Goal: Communication & Community: Participate in discussion

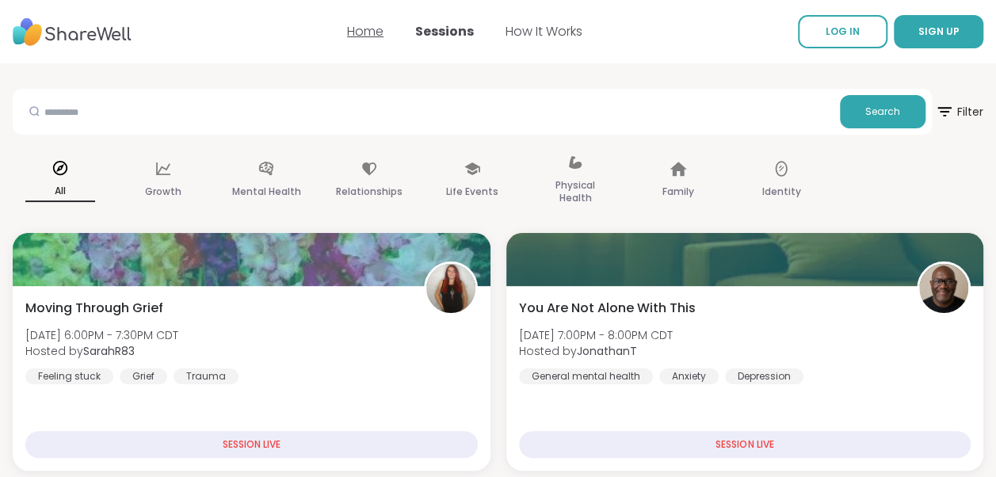
click at [361, 32] on link "Home" at bounding box center [365, 31] width 36 height 18
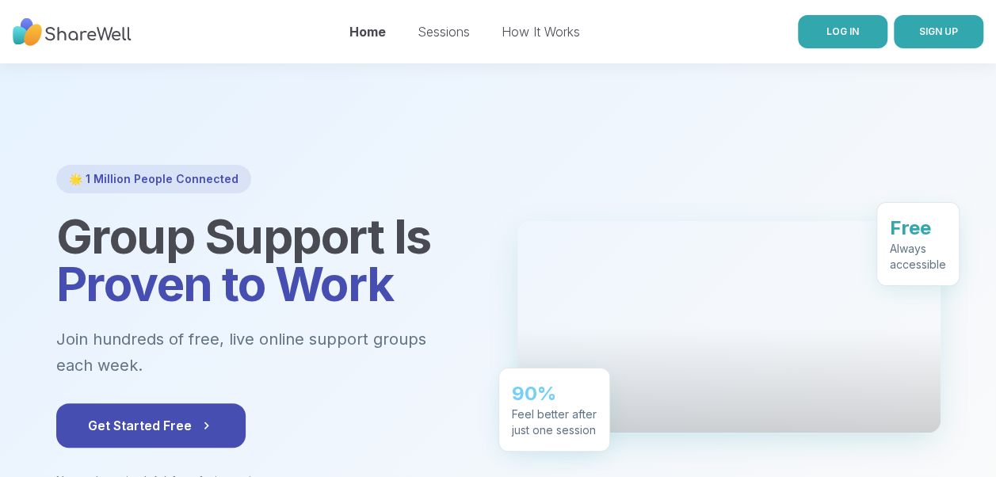
click at [803, 32] on link "LOG IN" at bounding box center [843, 31] width 90 height 33
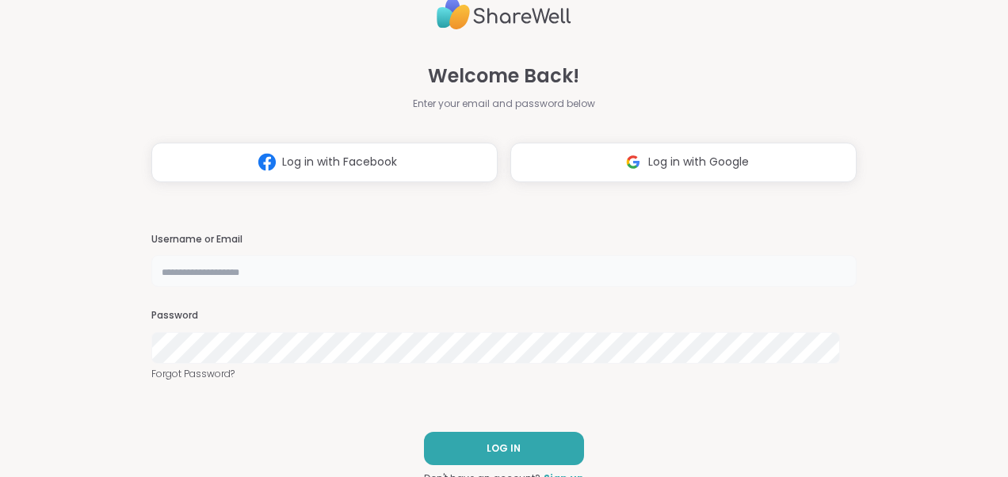
click at [242, 277] on input "text" at bounding box center [503, 271] width 705 height 32
type input "*******"
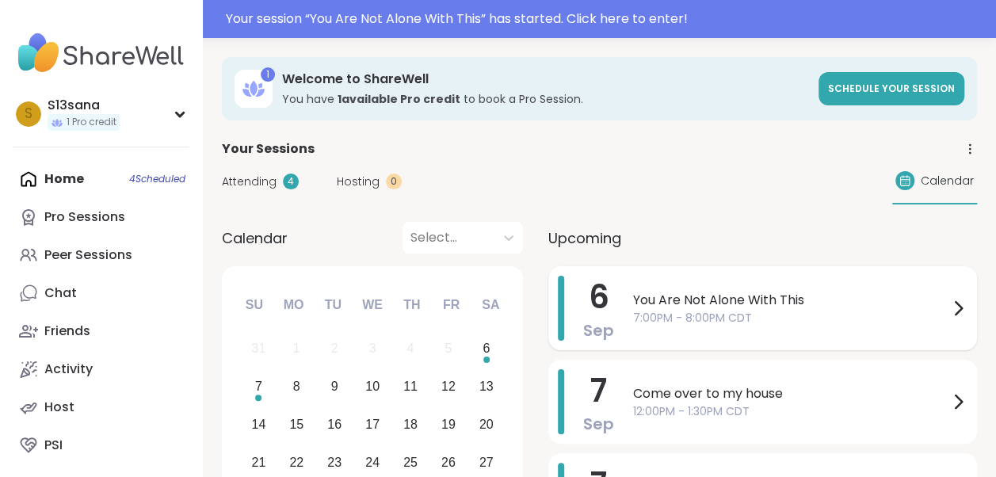
click at [755, 324] on span "7:00PM - 8:00PM CDT" at bounding box center [790, 318] width 315 height 17
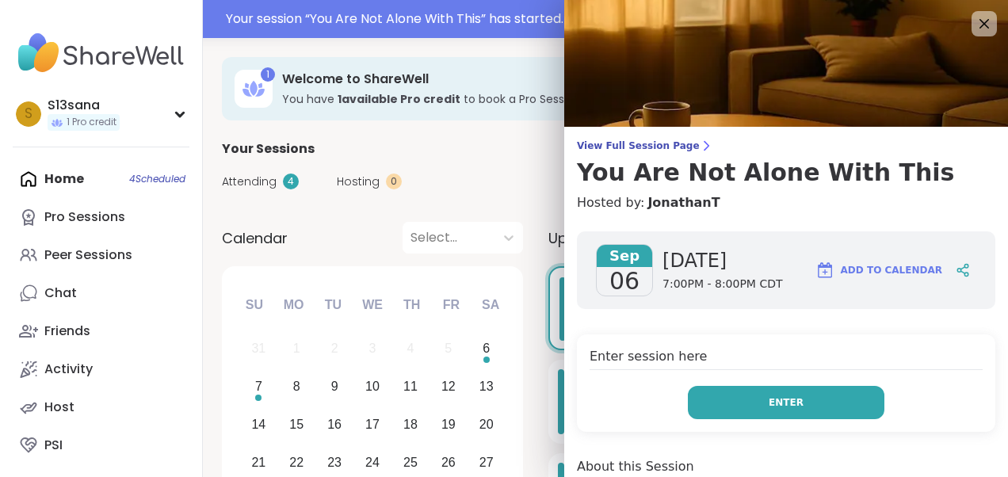
click at [702, 401] on button "Enter" at bounding box center [786, 402] width 196 height 33
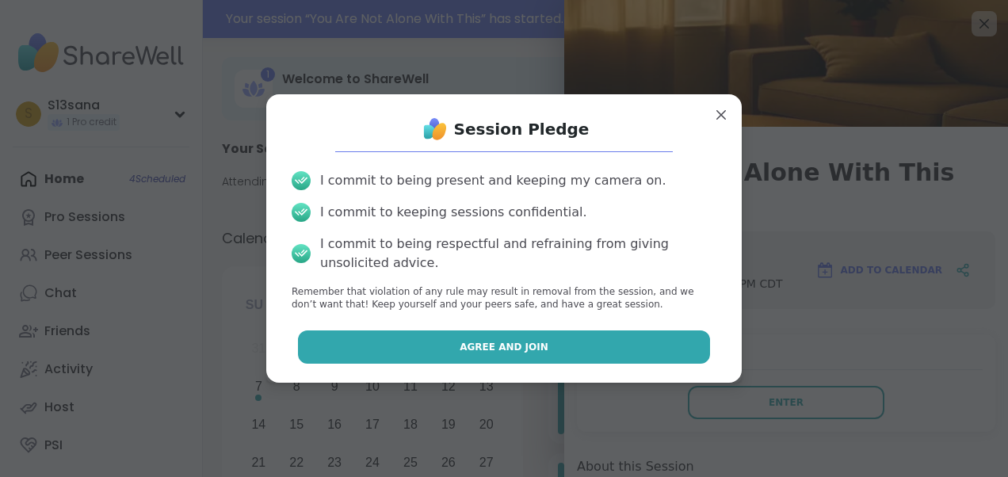
click at [589, 357] on button "Agree and Join" at bounding box center [504, 346] width 413 height 33
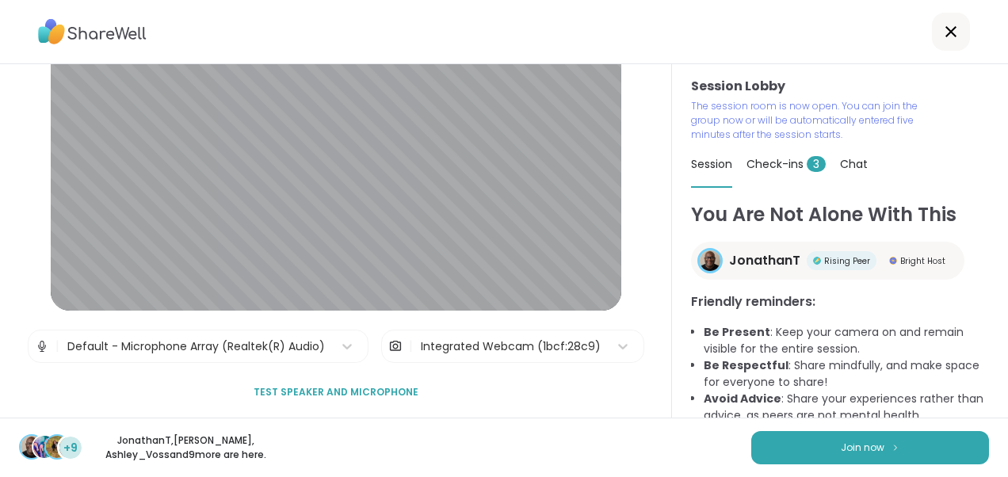
scroll to position [86, 0]
click at [615, 343] on icon at bounding box center [623, 347] width 16 height 16
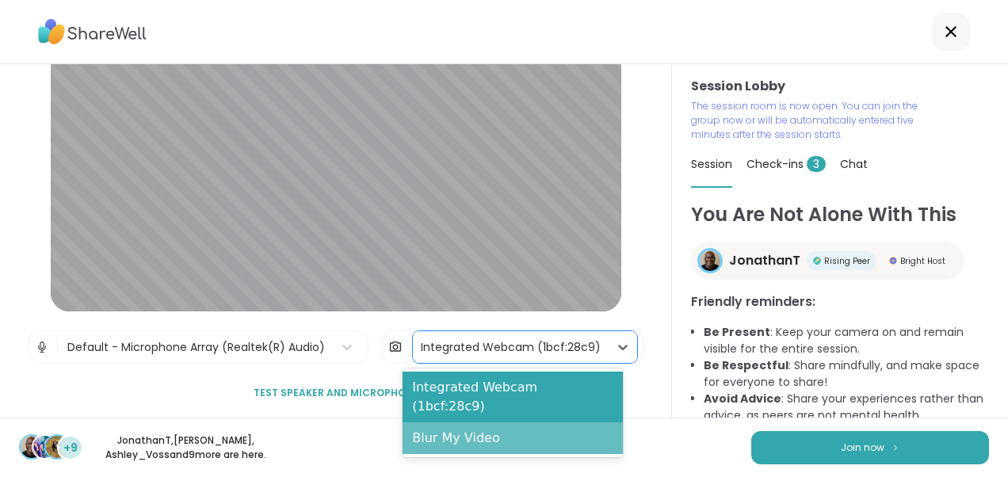
click at [496, 422] on div "Blur My Video" at bounding box center [512, 438] width 220 height 32
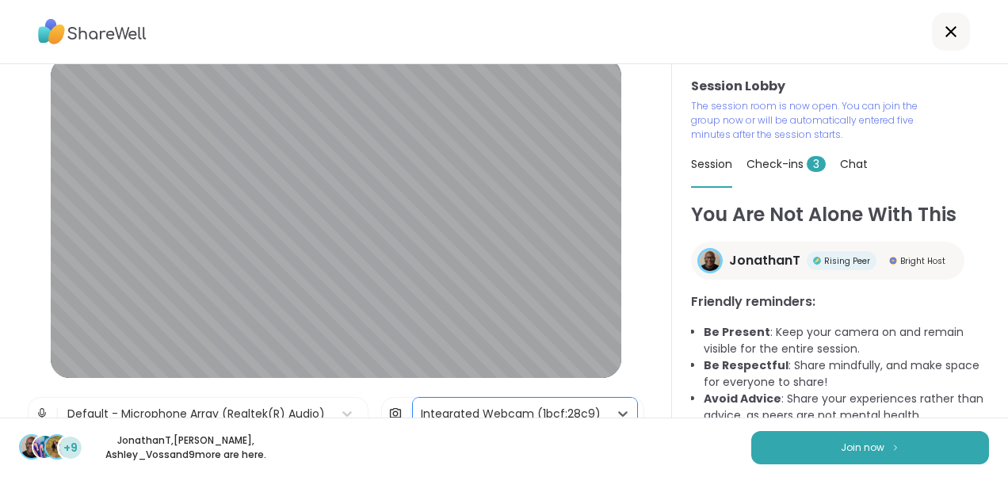
scroll to position [11, 0]
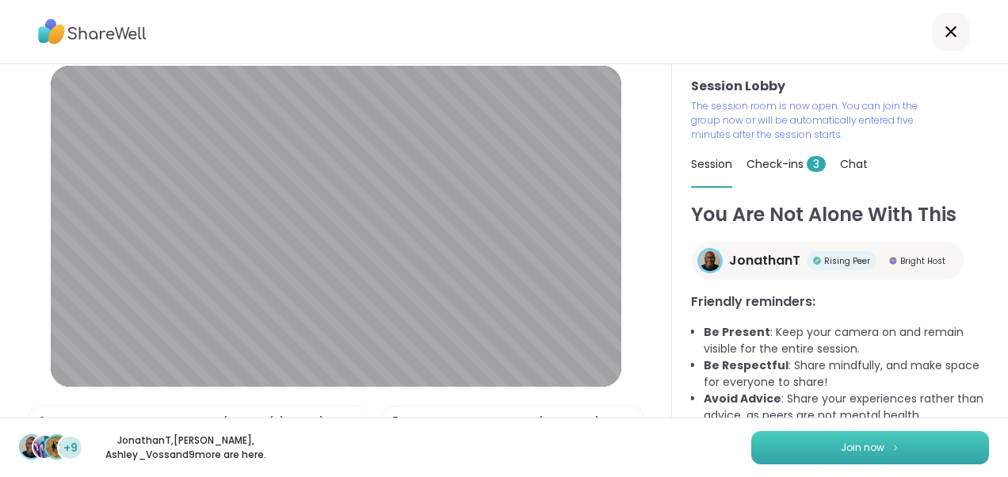
click at [920, 450] on button "Join now" at bounding box center [870, 447] width 238 height 33
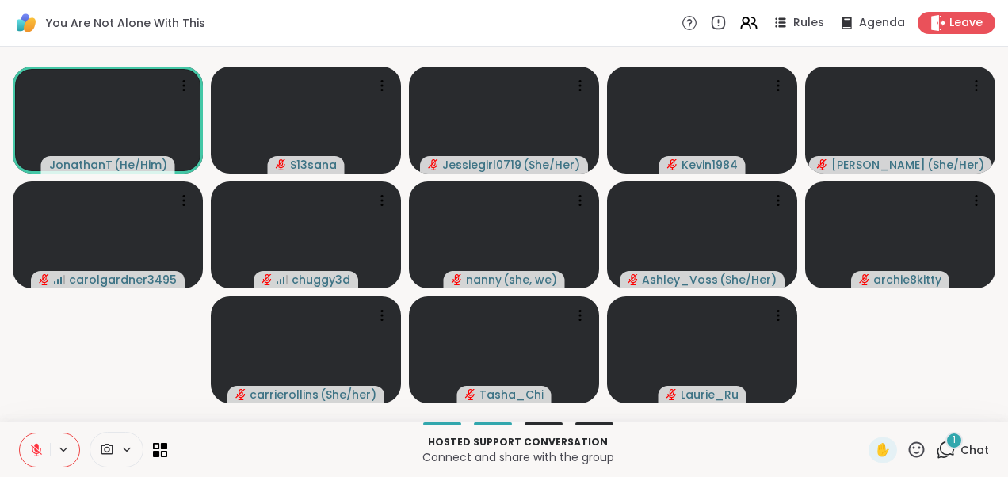
click at [952, 446] on span "1" at bounding box center [953, 439] width 3 height 13
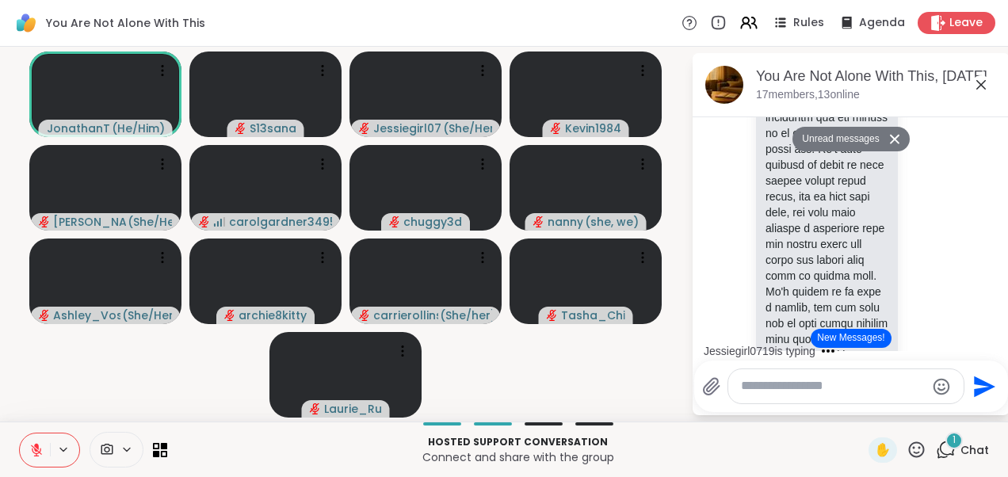
scroll to position [795, 0]
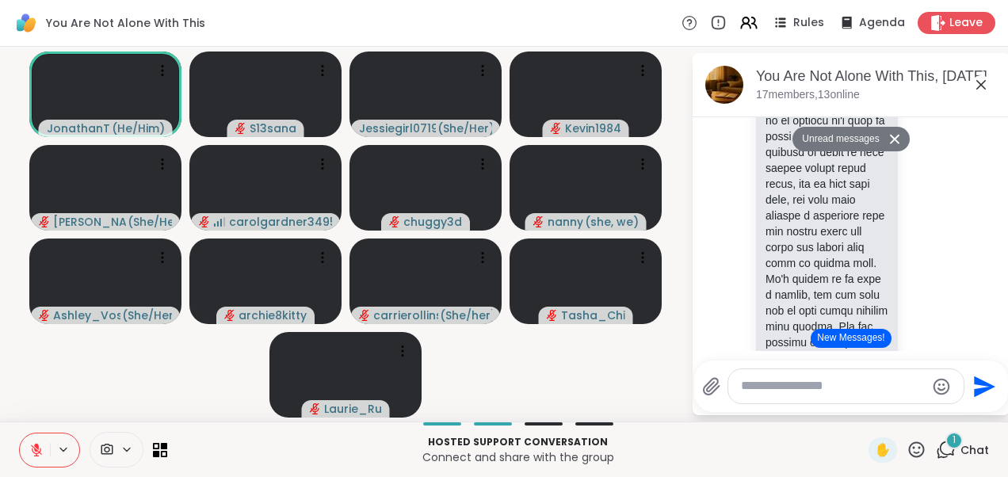
click at [856, 341] on button "New Messages!" at bounding box center [851, 338] width 80 height 19
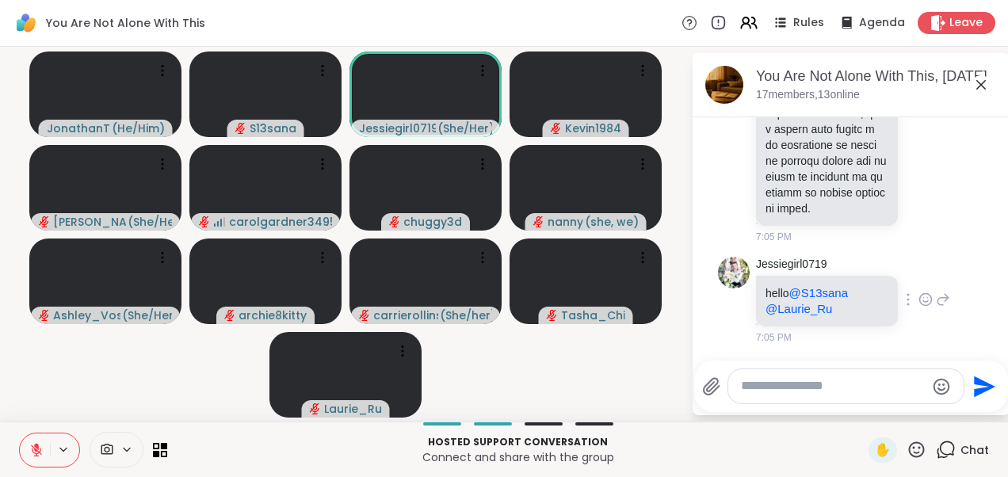
scroll to position [2123, 0]
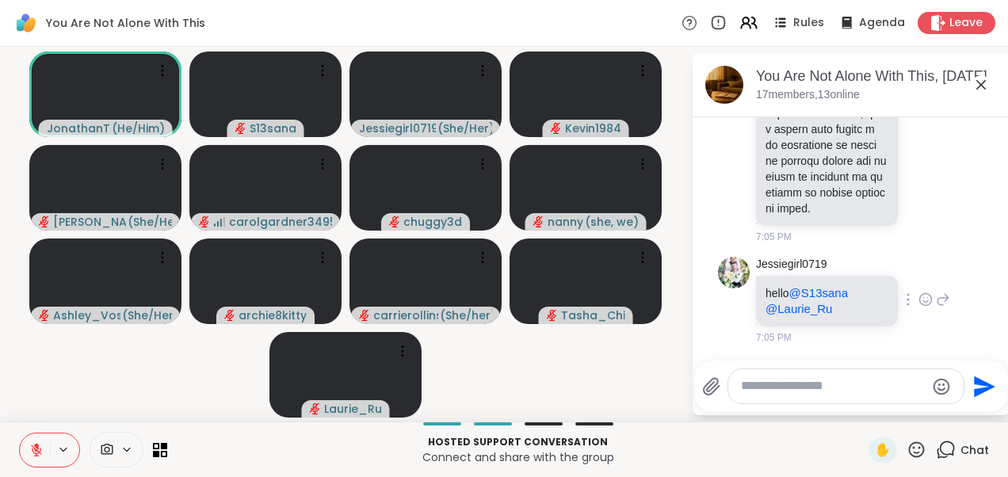
drag, startPoint x: 856, startPoint y: 341, endPoint x: 739, endPoint y: 330, distance: 117.8
click at [739, 330] on div "Jessiegirl0719 hello @S13sana @[PERSON_NAME] 7:05 PM" at bounding box center [851, 300] width 266 height 101
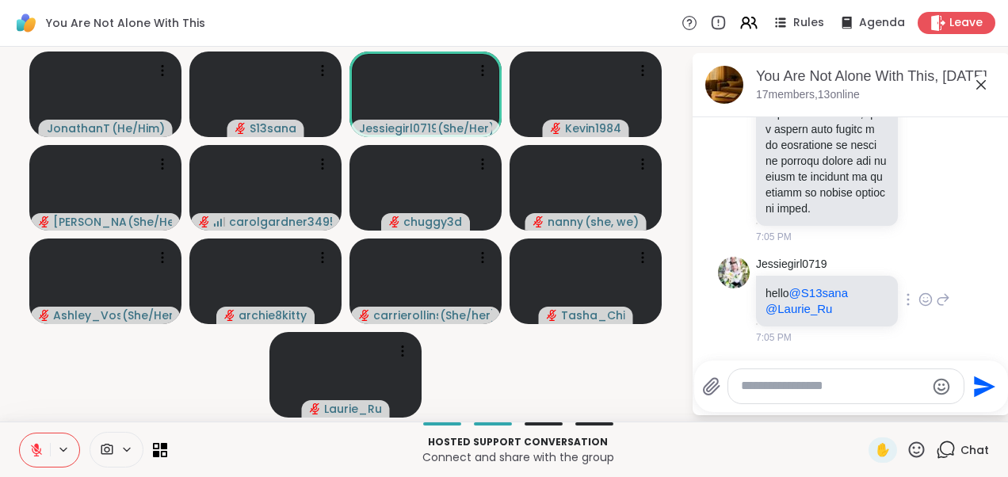
click at [918, 301] on icon at bounding box center [925, 300] width 14 height 16
click at [918, 280] on div "Select Reaction: Heart" at bounding box center [925, 274] width 14 height 14
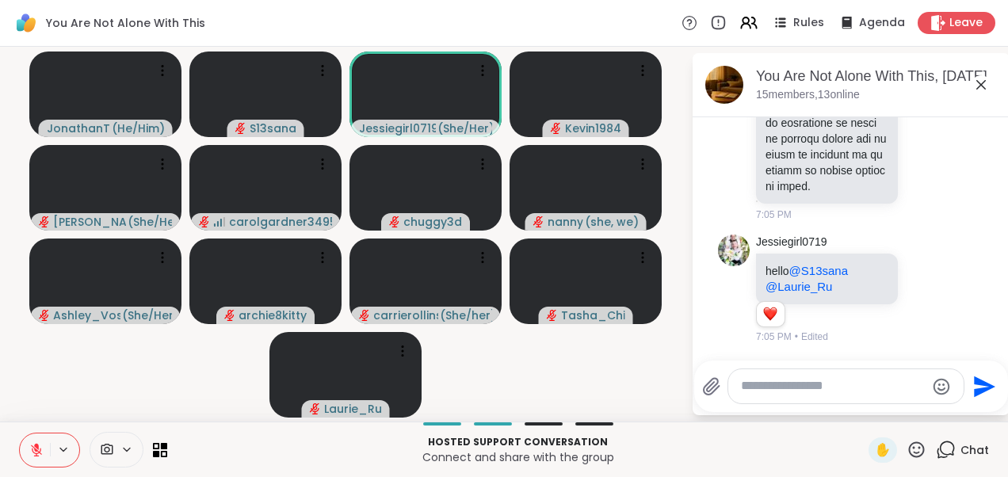
scroll to position [2146, 0]
click at [979, 89] on icon at bounding box center [980, 84] width 19 height 19
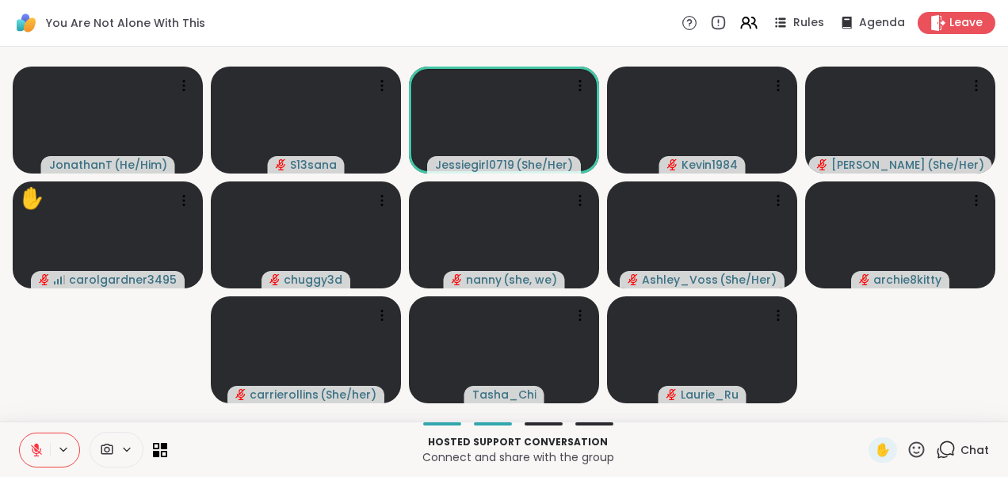
click at [943, 452] on icon at bounding box center [946, 450] width 20 height 20
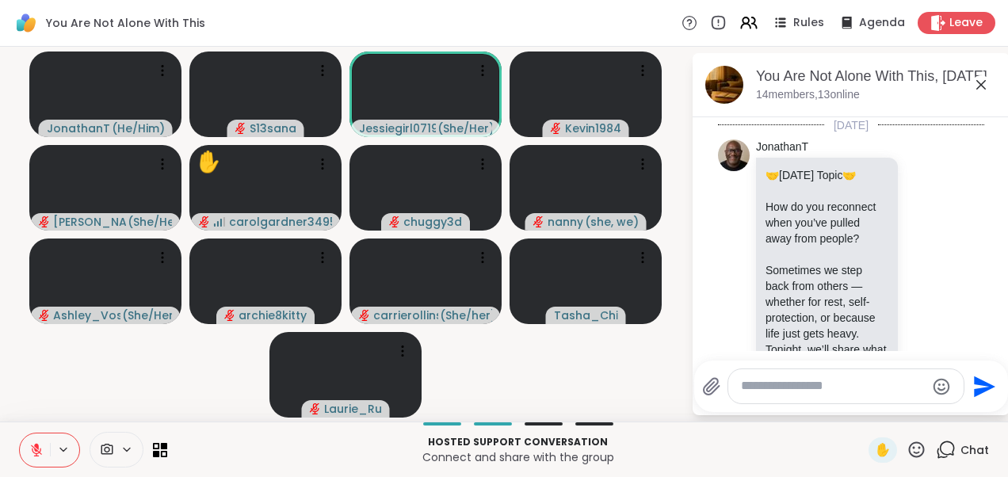
scroll to position [2131, 0]
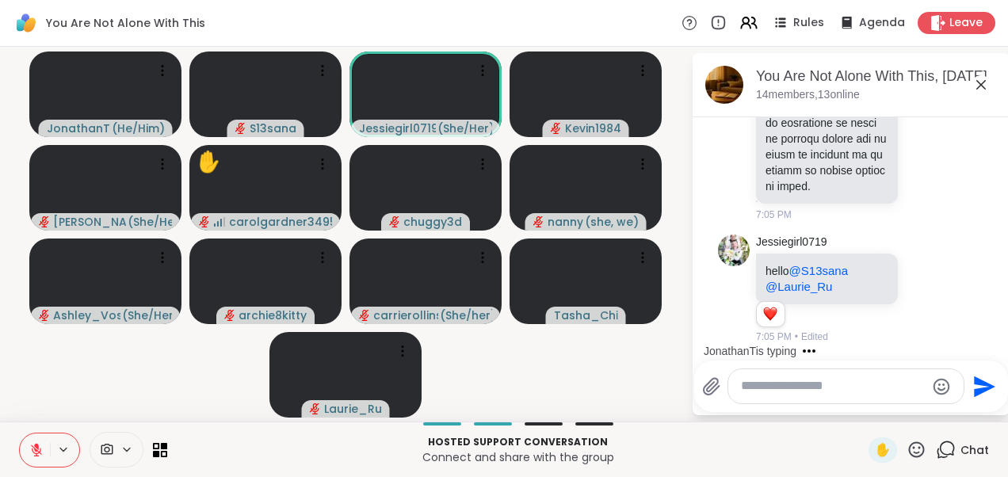
click at [980, 86] on icon at bounding box center [980, 84] width 19 height 19
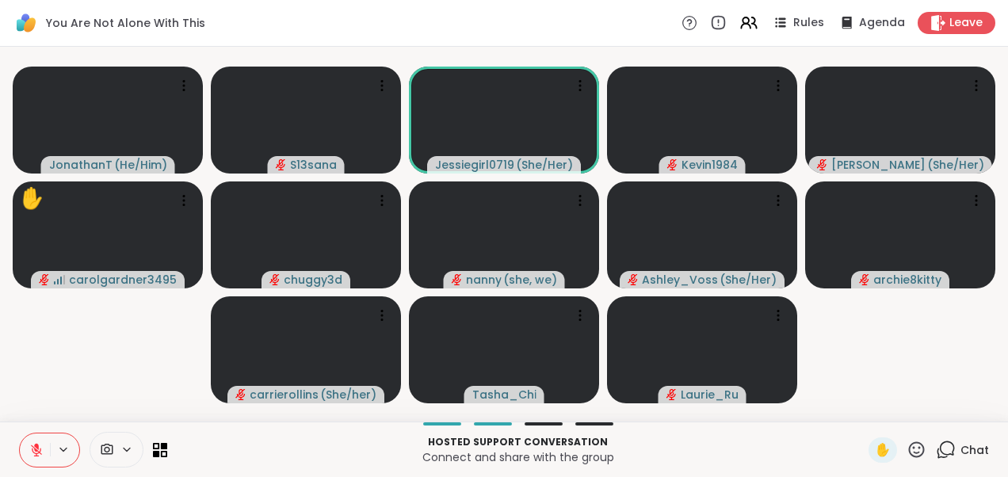
click at [484, 36] on div "You Are Not Alone With This Rules Agenda Leave" at bounding box center [504, 23] width 1008 height 47
click at [945, 448] on div "1" at bounding box center [953, 440] width 17 height 17
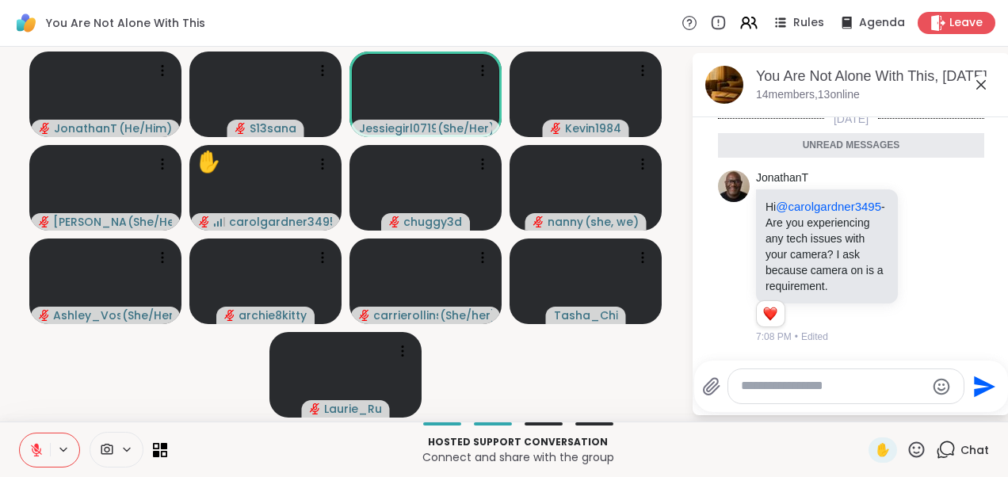
scroll to position [2198, 0]
click at [978, 90] on icon at bounding box center [980, 84] width 19 height 19
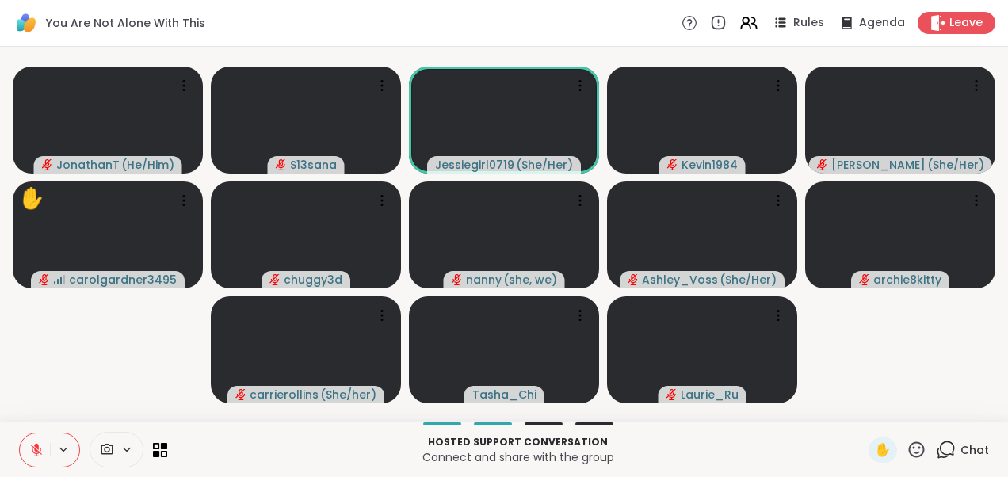
click at [78, 372] on video-player-container "JonathanT ( He/Him ) S13sana Jessiegirl0719 ( She/Her ) Kevin1984 [PERSON_NAME]…" at bounding box center [504, 234] width 989 height 362
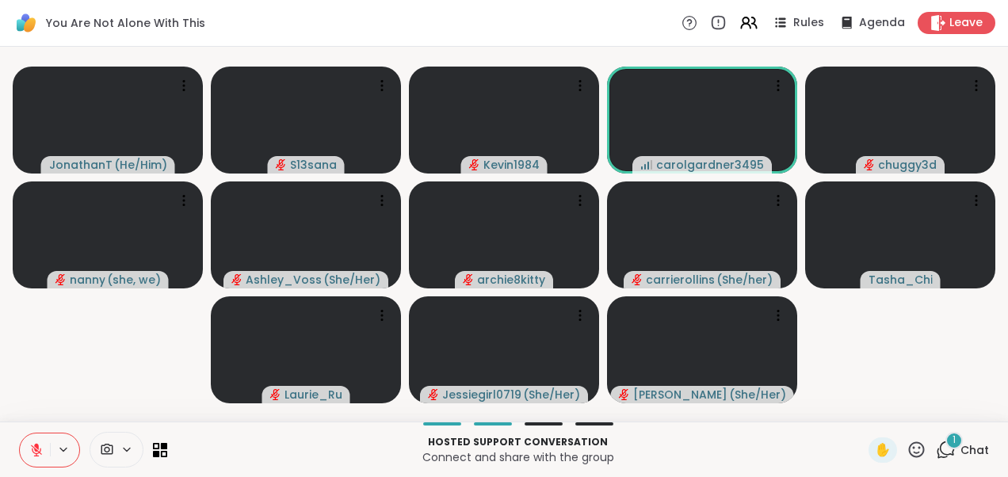
click at [945, 448] on div "1" at bounding box center [953, 440] width 17 height 17
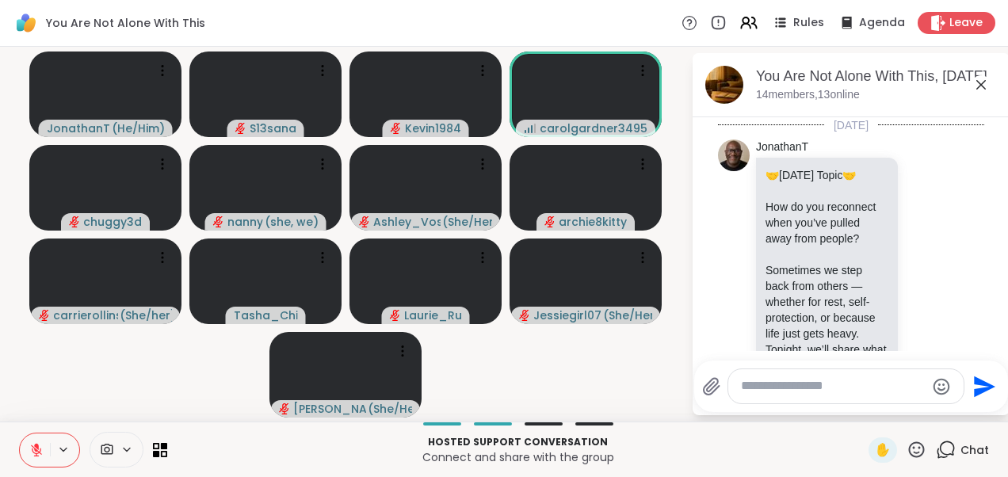
scroll to position [2524, 0]
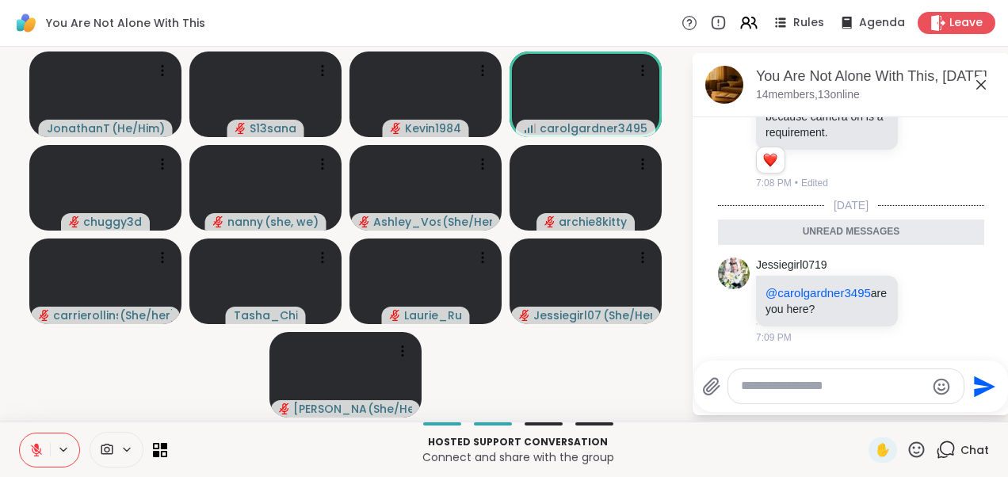
click at [982, 81] on icon at bounding box center [980, 84] width 19 height 19
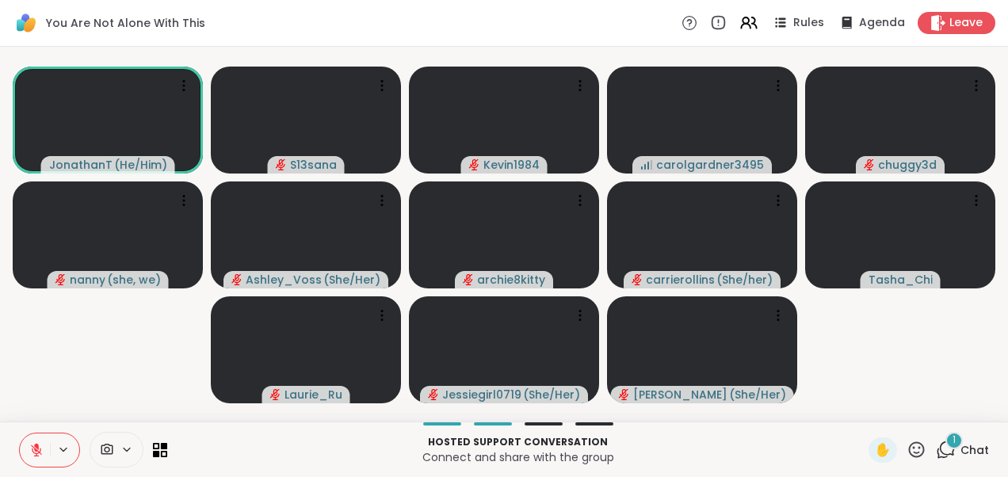
click at [941, 453] on icon at bounding box center [947, 448] width 15 height 14
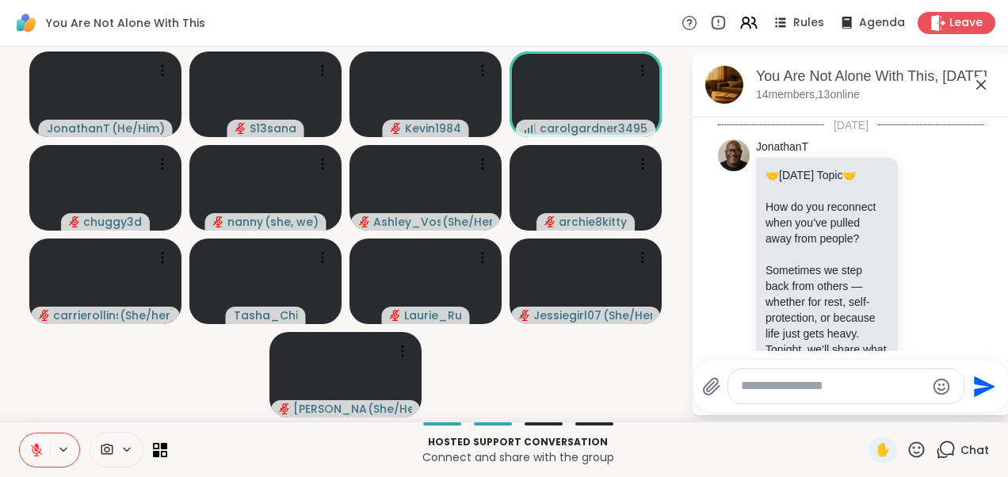
scroll to position [2719, 0]
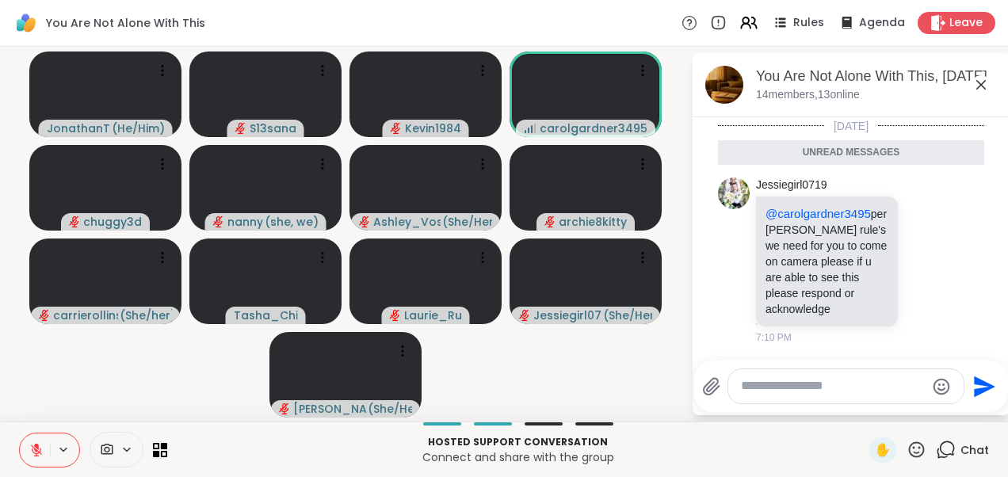
click at [978, 86] on icon at bounding box center [980, 84] width 19 height 19
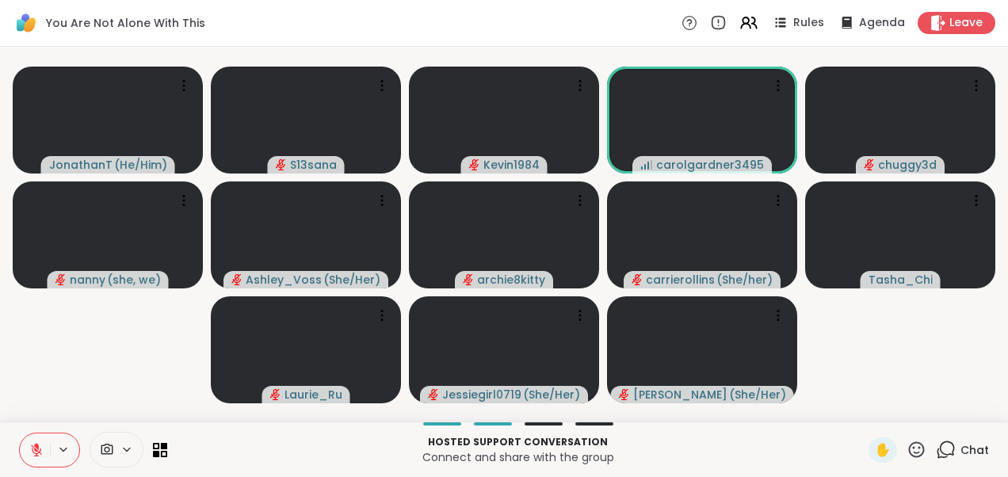
click at [109, 328] on video-player-container "JonathanT ( He/Him ) S13sana Kevin1984 carolgardner3495 chuggy3d nanny ( she, w…" at bounding box center [504, 234] width 989 height 362
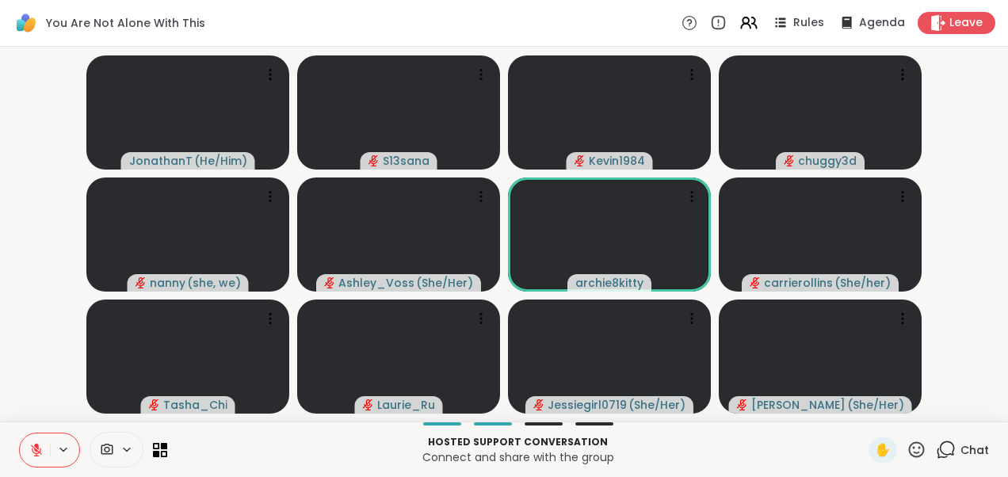
click at [960, 447] on span "Chat" at bounding box center [974, 450] width 29 height 16
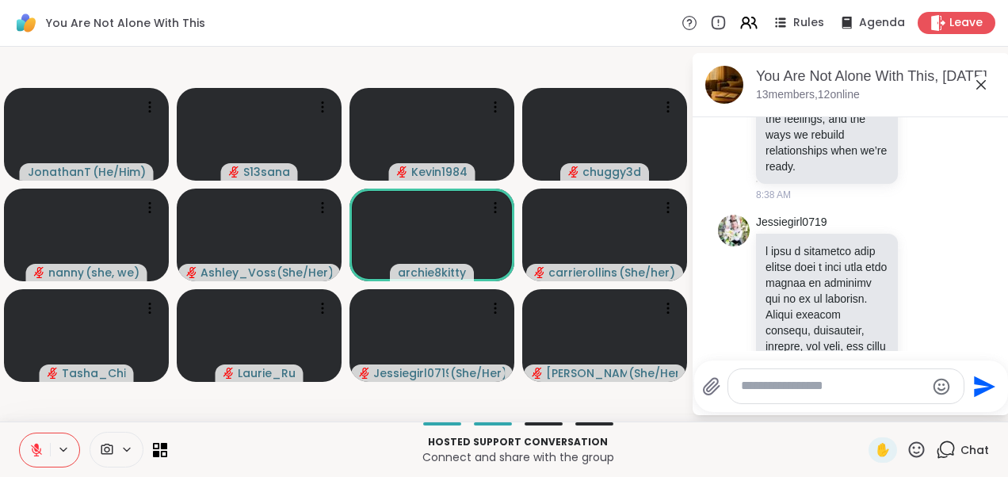
scroll to position [0, 0]
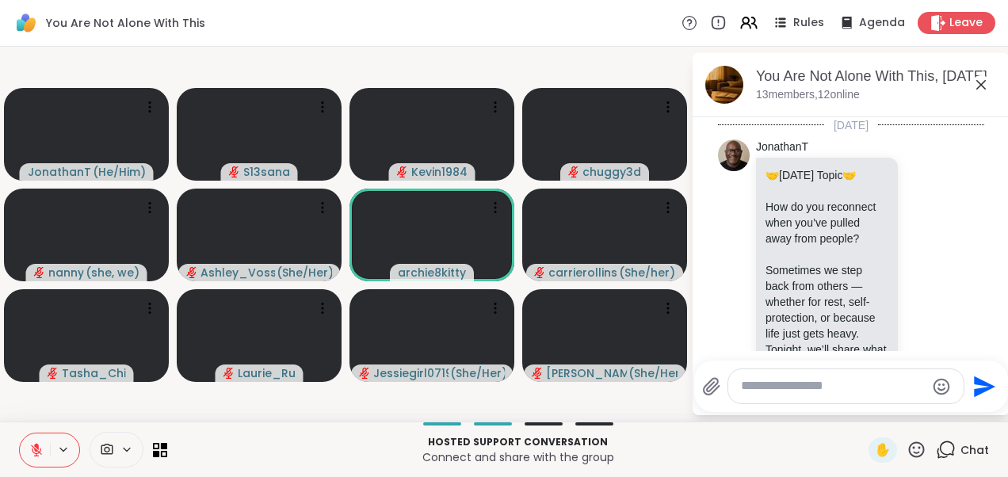
click at [983, 87] on icon at bounding box center [980, 84] width 19 height 19
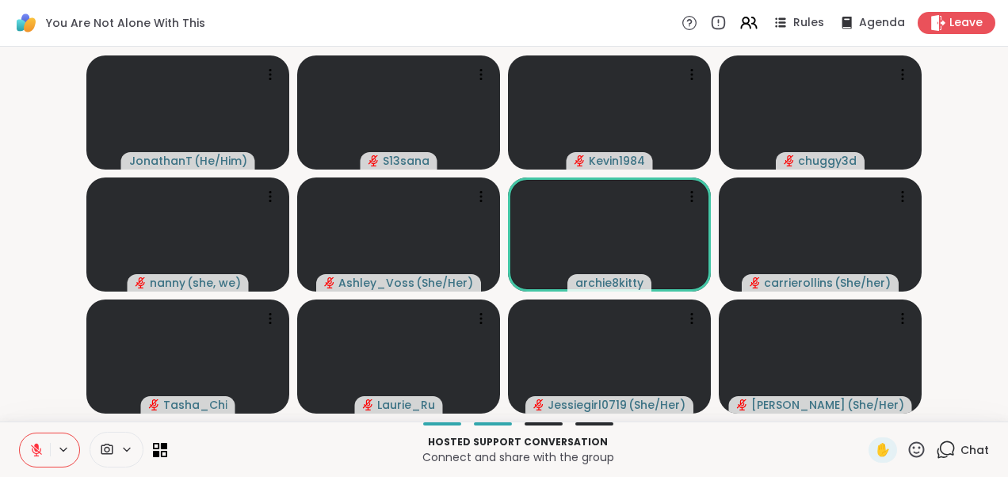
click at [941, 442] on icon at bounding box center [946, 450] width 20 height 20
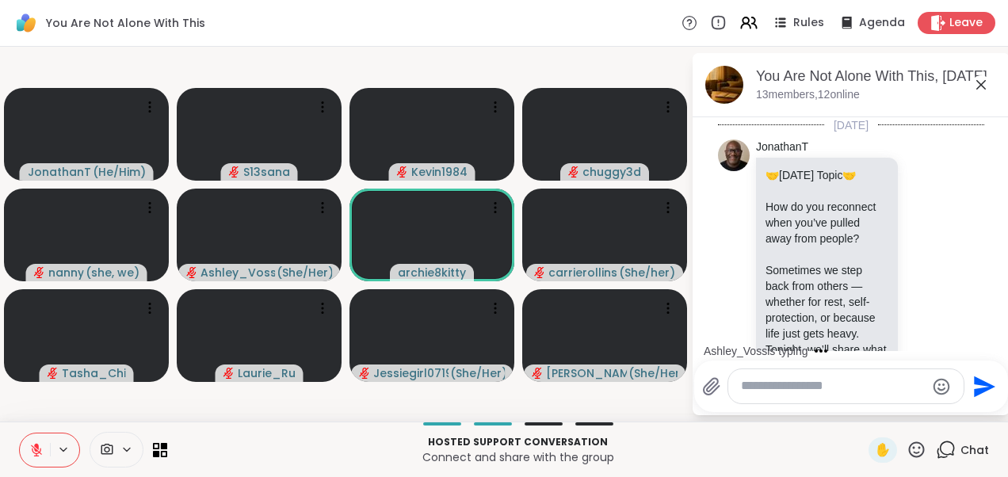
click at [986, 84] on icon at bounding box center [980, 84] width 19 height 19
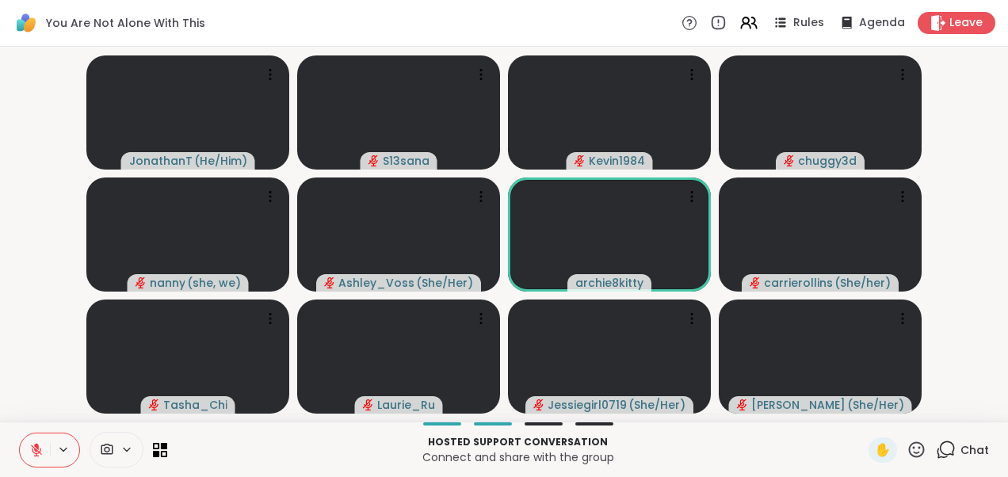
click at [7, 244] on div "JonathanT ( He/Him ) S13sana Kevin1984 chuggy3d nanny ( she, we ) [PERSON_NAME]…" at bounding box center [504, 234] width 1008 height 375
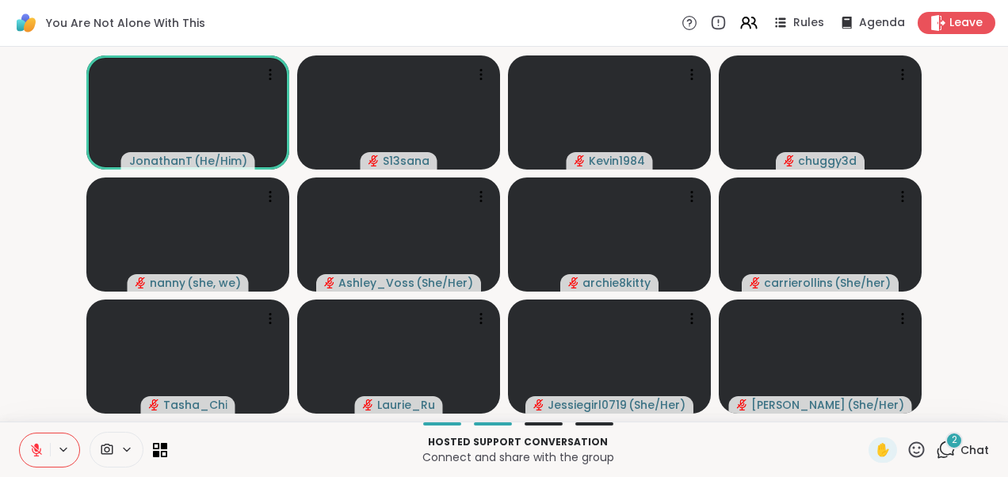
click at [0, 236] on html "You Are Not Alone With This Rules Agenda Leave JonathanT ( He/Him ) S13sana Kev…" at bounding box center [504, 238] width 1008 height 477
click at [936, 450] on icon at bounding box center [946, 450] width 20 height 20
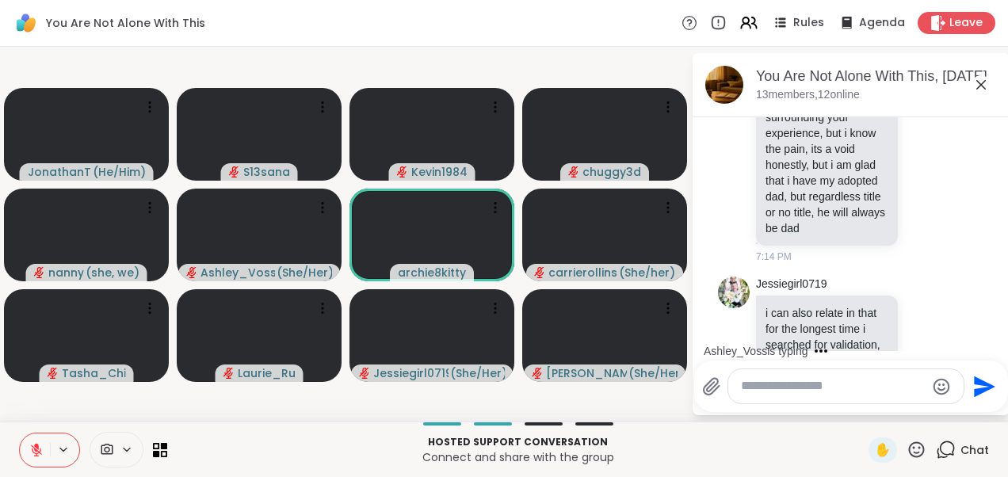
scroll to position [2906, 0]
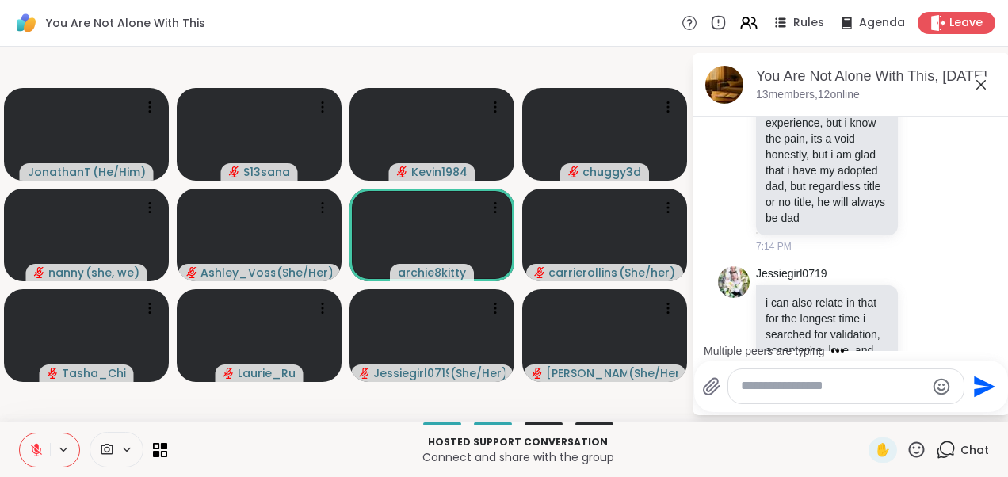
click at [990, 341] on div "Multiple peers are typing" at bounding box center [854, 350] width 311 height 25
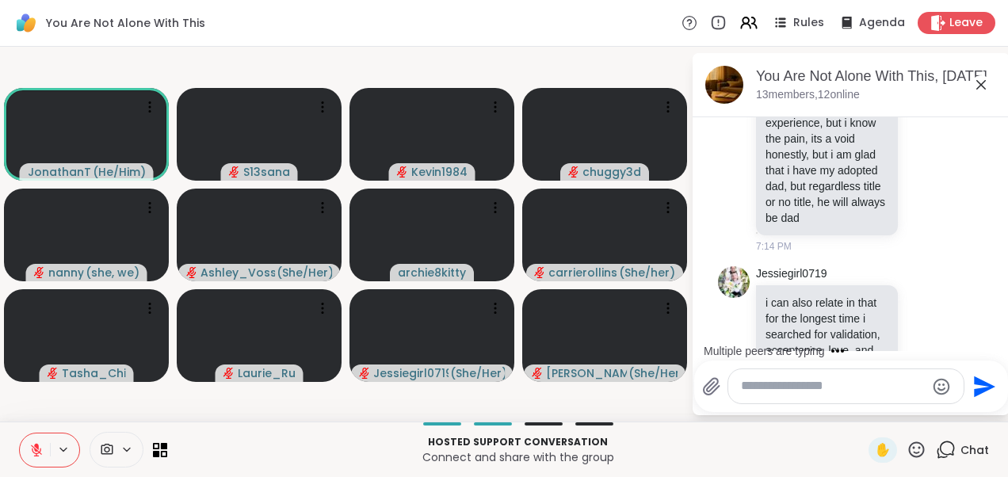
click at [990, 341] on div "Multiple peers are typing" at bounding box center [854, 350] width 311 height 25
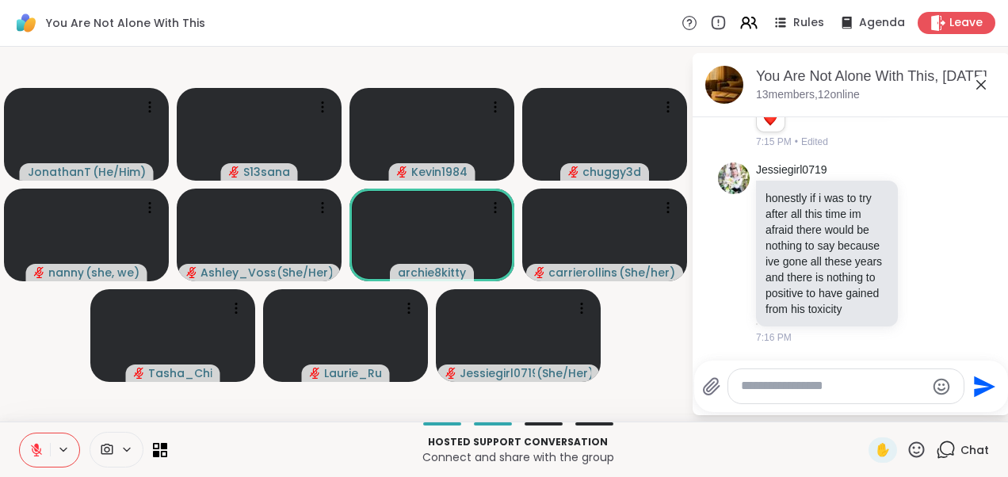
scroll to position [3644, 0]
click at [979, 90] on icon at bounding box center [980, 84] width 19 height 19
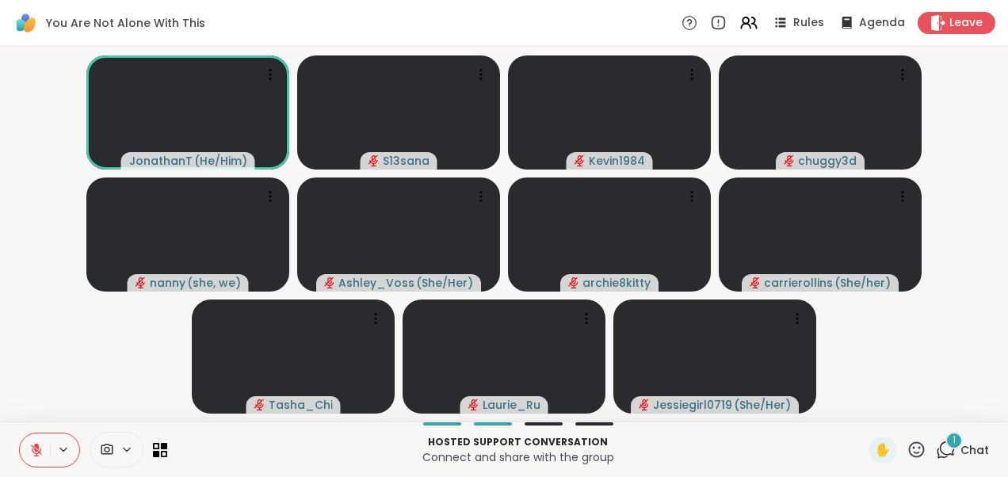
click at [945, 441] on div "1" at bounding box center [953, 440] width 17 height 17
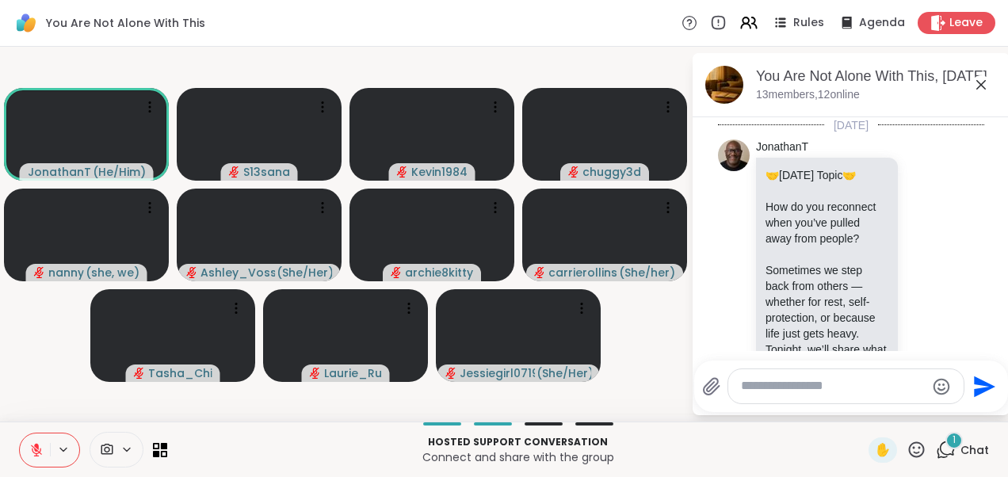
scroll to position [3766, 0]
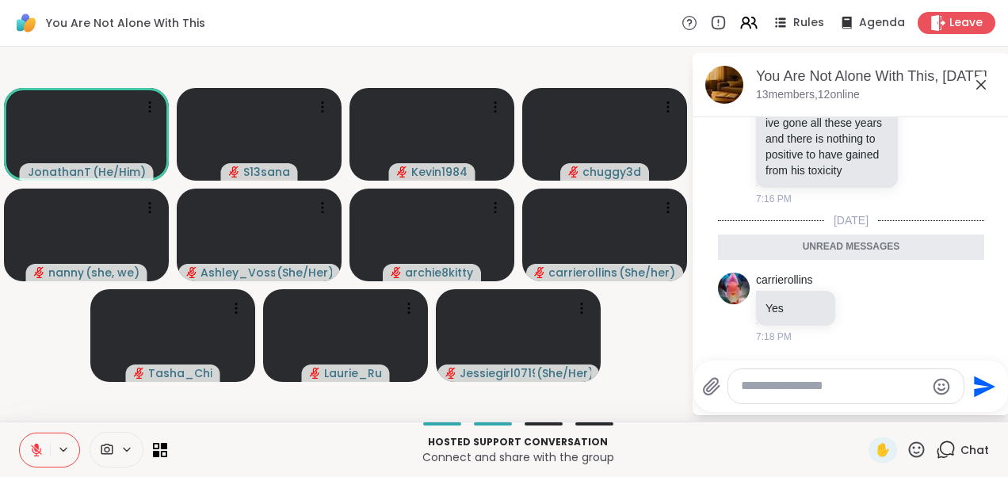
click at [979, 88] on icon at bounding box center [980, 84] width 19 height 19
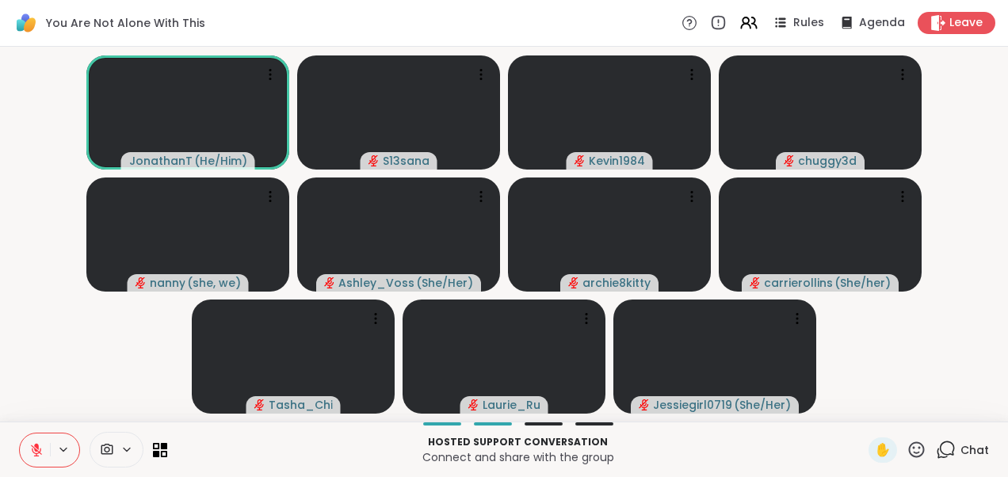
click at [914, 338] on video-player-container "JonathanT ( He/Him ) S13sana Kevin1984 chuggy3d nanny ( she, we ) [PERSON_NAME]…" at bounding box center [504, 234] width 989 height 362
click at [914, 339] on video-player-container "JonathanT ( He/Him ) S13sana Kevin1984 chuggy3d nanny ( she, we ) [PERSON_NAME]…" at bounding box center [504, 234] width 989 height 362
click at [952, 442] on span "2" at bounding box center [955, 439] width 6 height 13
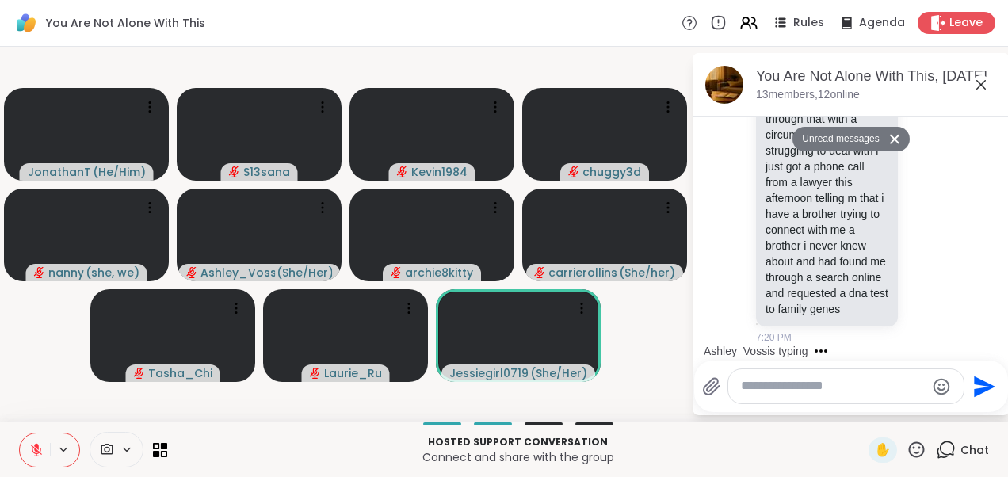
scroll to position [4431, 0]
click at [987, 86] on icon at bounding box center [980, 84] width 19 height 19
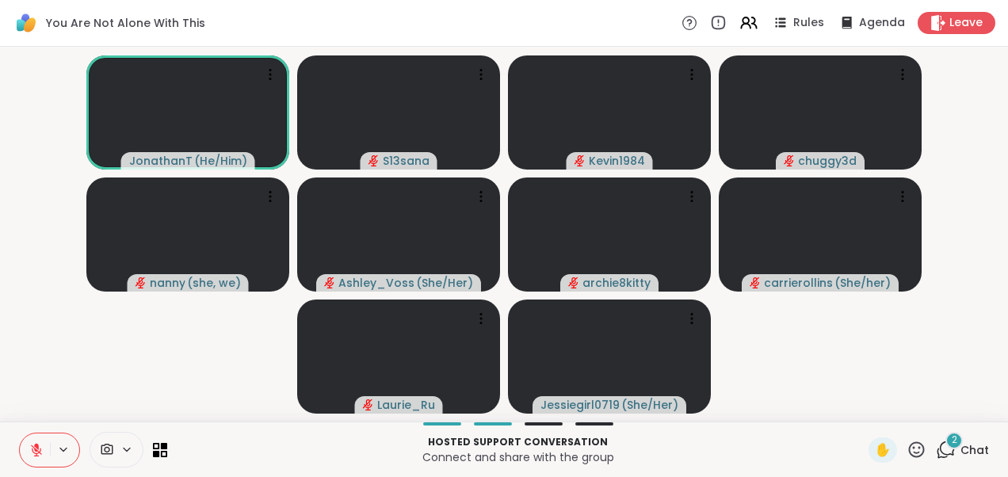
click at [960, 455] on span "Chat" at bounding box center [974, 450] width 29 height 16
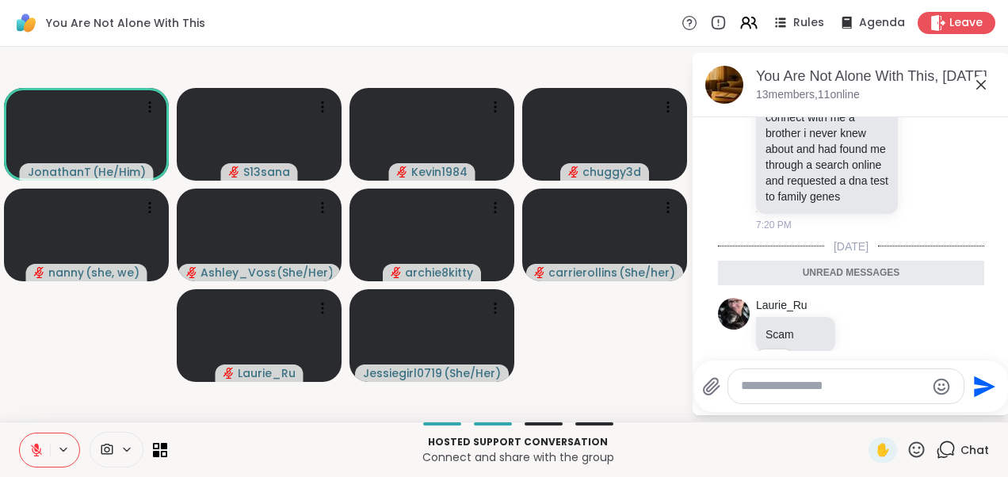
scroll to position [3897, 0]
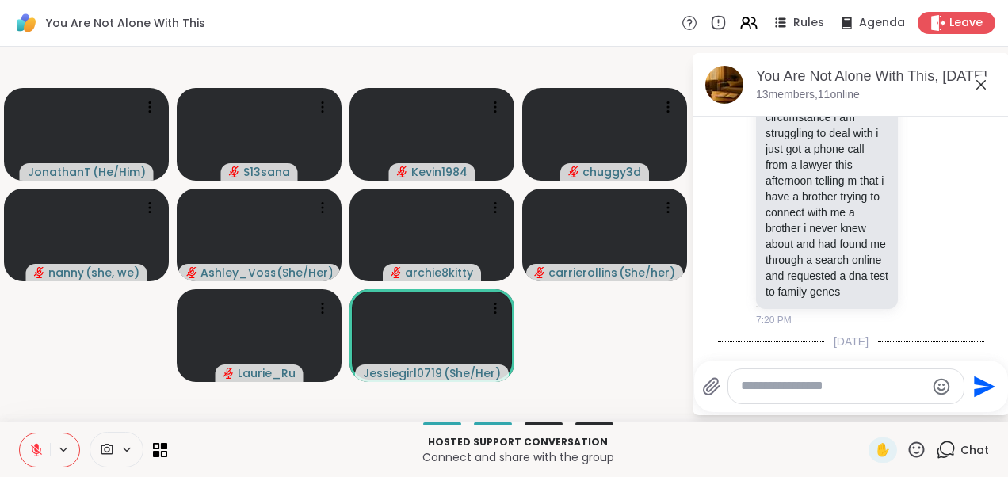
click at [990, 342] on div "Ashley_Voss is typing" at bounding box center [854, 350] width 311 height 25
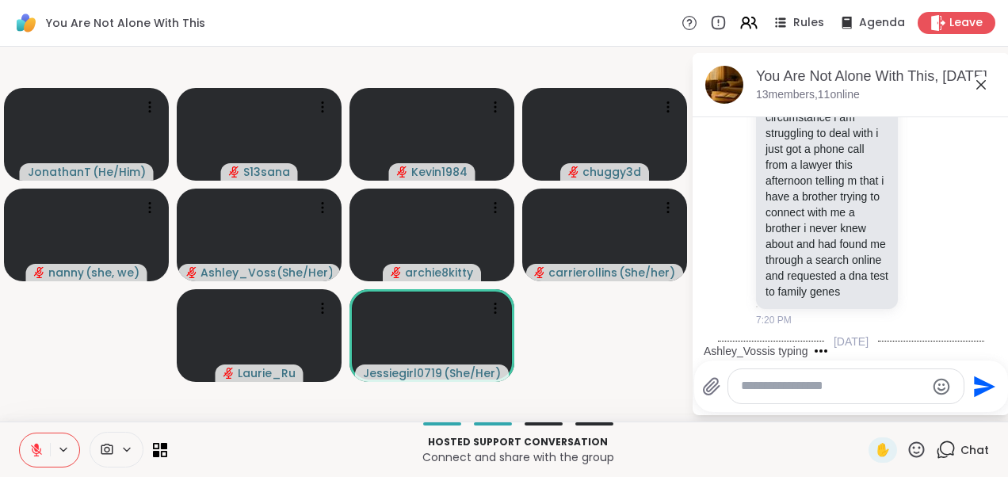
click at [990, 342] on div "Ashley_Voss is typing" at bounding box center [854, 350] width 311 height 25
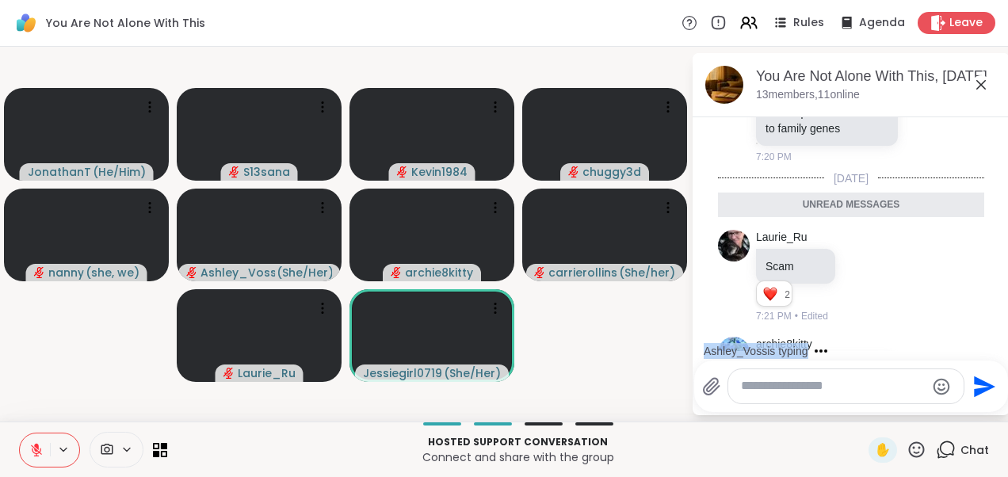
scroll to position [4752, 0]
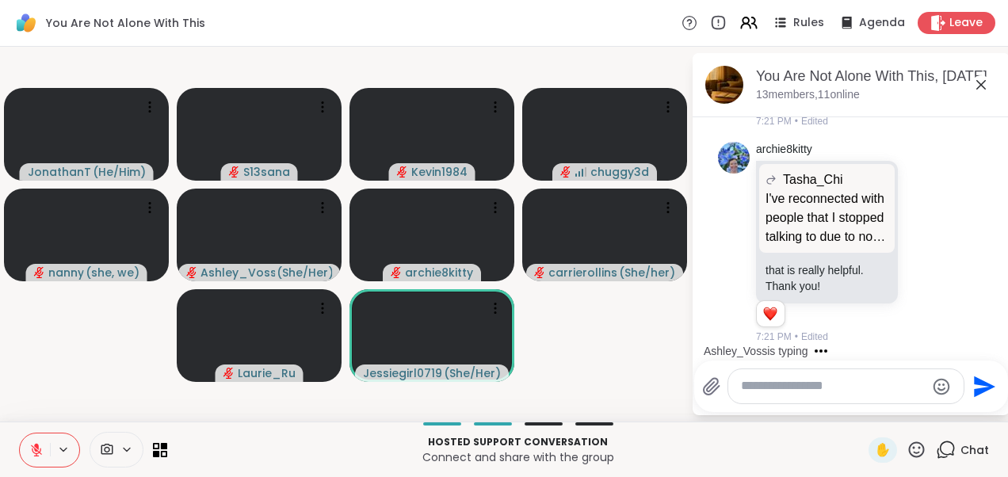
click at [969, 255] on li "archie8kitty Tasha_Chi I've reconnected with people that I stopped talking to d…" at bounding box center [852, 242] width 288 height 215
click at [646, 336] on video-player-container "JonathanT ( He/Him ) S13sana Kevin1984 chuggy3d nanny ( she, we ) [PERSON_NAME]…" at bounding box center [346, 234] width 672 height 362
click at [982, 85] on icon at bounding box center [981, 85] width 10 height 10
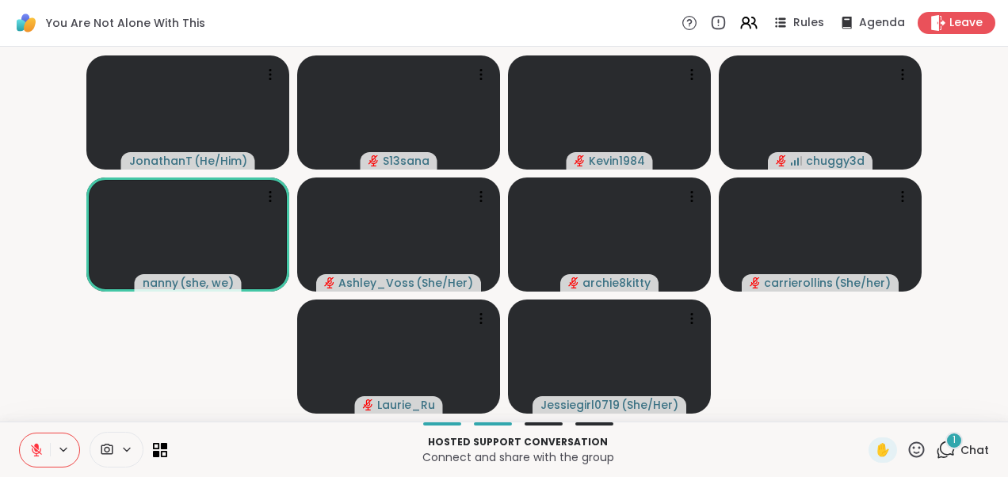
click at [952, 445] on span "1" at bounding box center [953, 439] width 3 height 13
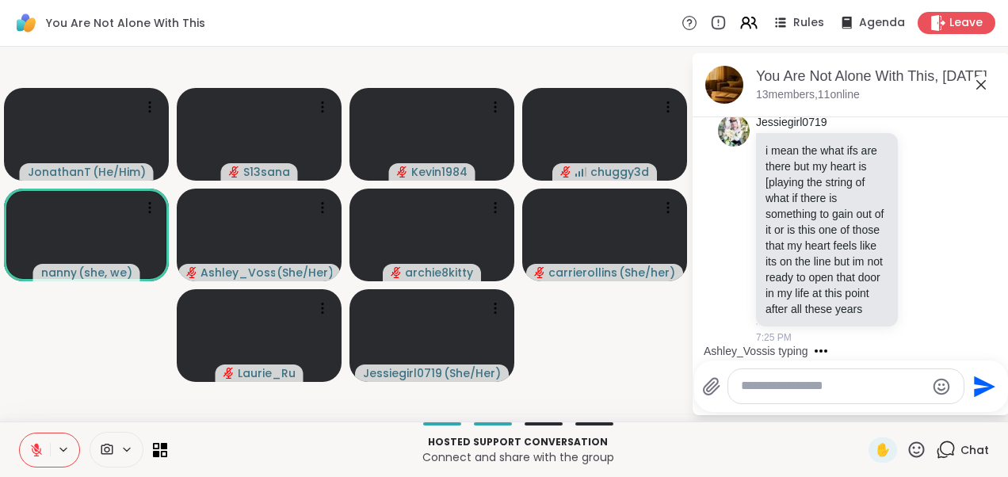
scroll to position [4963, 0]
click at [989, 341] on div "Multiple peers are typing" at bounding box center [854, 350] width 311 height 25
click at [990, 339] on div "Multiple peers are typing" at bounding box center [854, 350] width 311 height 25
drag, startPoint x: 990, startPoint y: 339, endPoint x: 991, endPoint y: 325, distance: 14.3
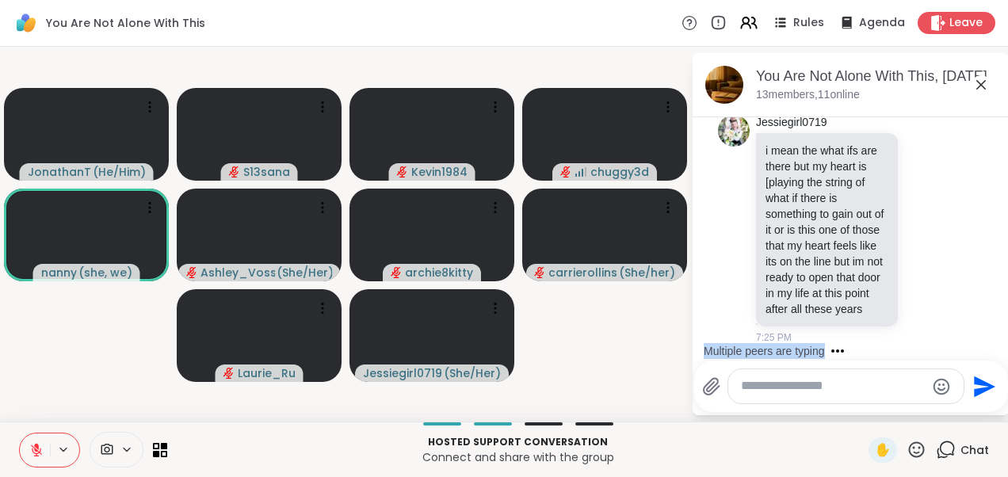
click at [991, 325] on div "[DATE] JonathanT 🤝 [DATE] Topic 🤝 How do you reconnect when you’ve pulled away …" at bounding box center [850, 234] width 317 height 234
click at [962, 243] on li "Jessiegirl0719 i mean the what ifs are there but my heart is [playing the strin…" at bounding box center [852, 230] width 288 height 243
click at [976, 91] on icon at bounding box center [980, 84] width 19 height 19
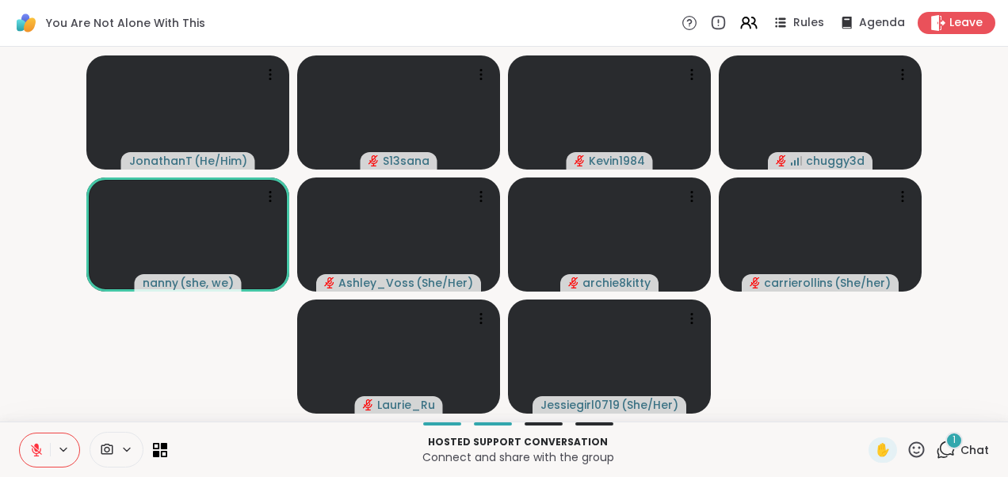
click at [945, 436] on div "1" at bounding box center [953, 440] width 17 height 17
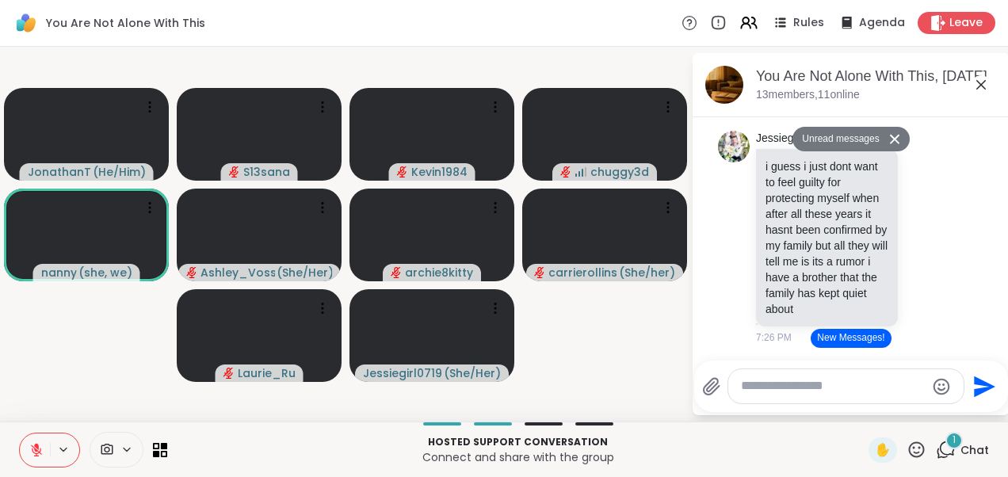
scroll to position [6500, 0]
click at [992, 341] on div "Jessiegirl0719 is typing" at bounding box center [854, 350] width 311 height 25
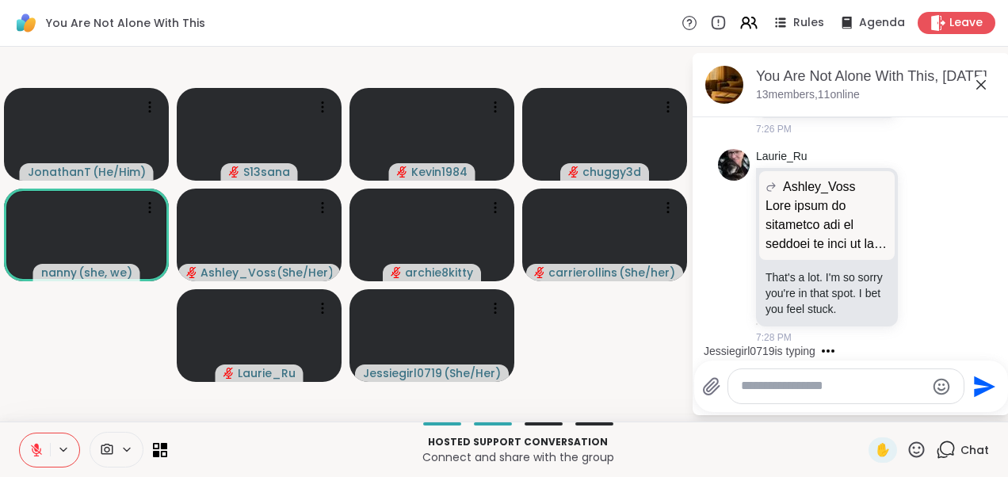
scroll to position [7114, 0]
click at [982, 90] on icon at bounding box center [980, 84] width 19 height 19
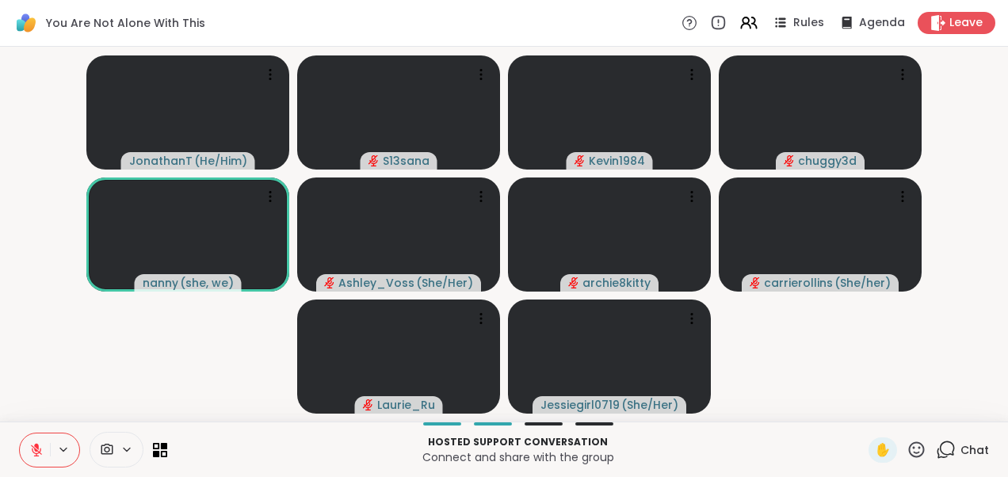
click at [132, 361] on video-player-container "JonathanT ( He/Him ) S13sana Kevin1984 chuggy3d nanny ( she, we ) [PERSON_NAME]…" at bounding box center [504, 234] width 989 height 362
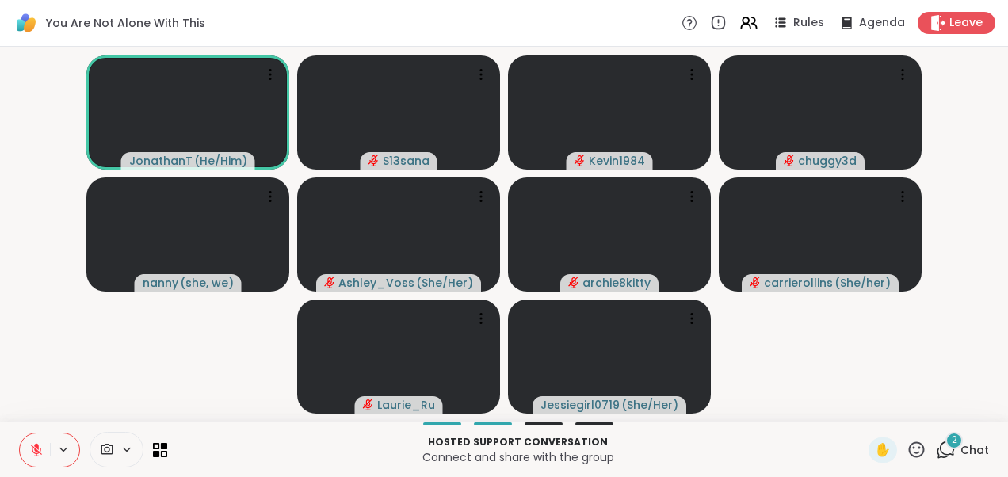
click at [952, 439] on span "2" at bounding box center [955, 439] width 6 height 13
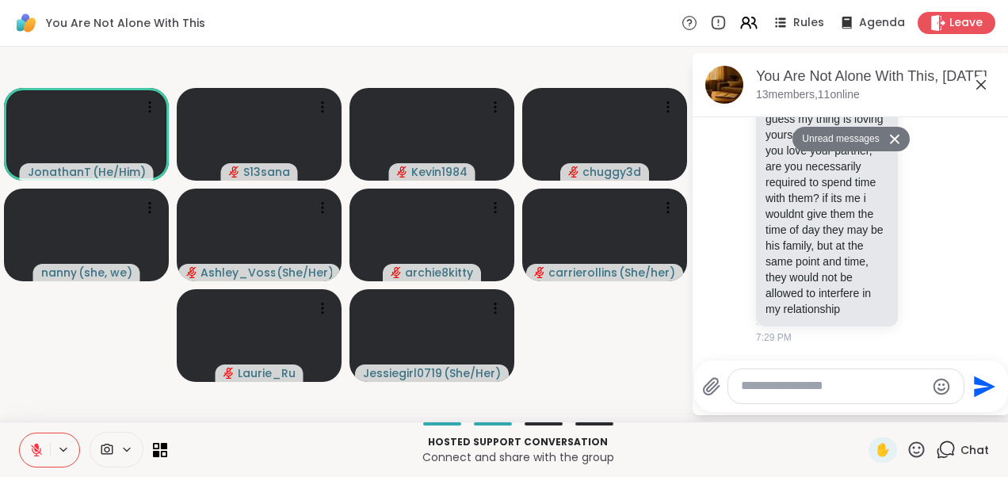
scroll to position [7914, 0]
click at [984, 78] on icon at bounding box center [980, 84] width 19 height 19
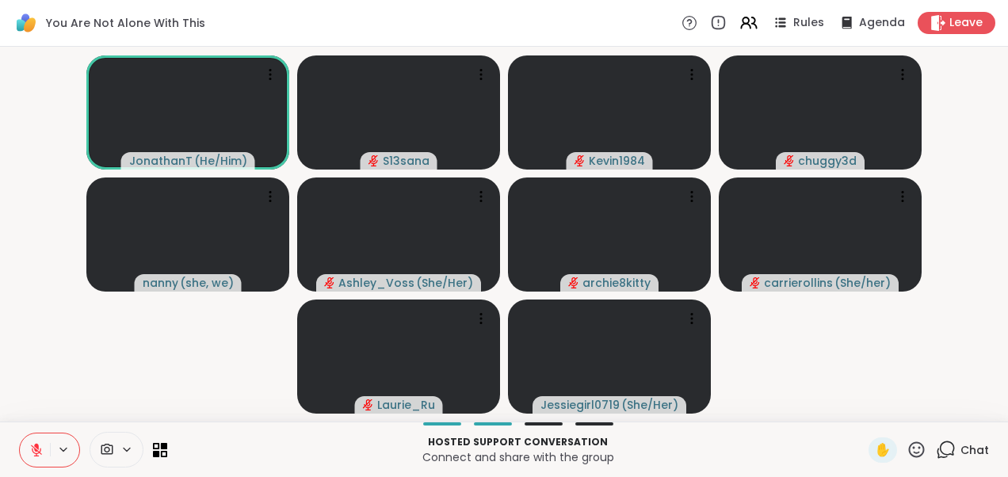
click at [813, 363] on video-player-container "JonathanT ( He/Him ) S13sana Kevin1984 chuggy3d nanny ( she, we ) [PERSON_NAME]…" at bounding box center [504, 234] width 989 height 362
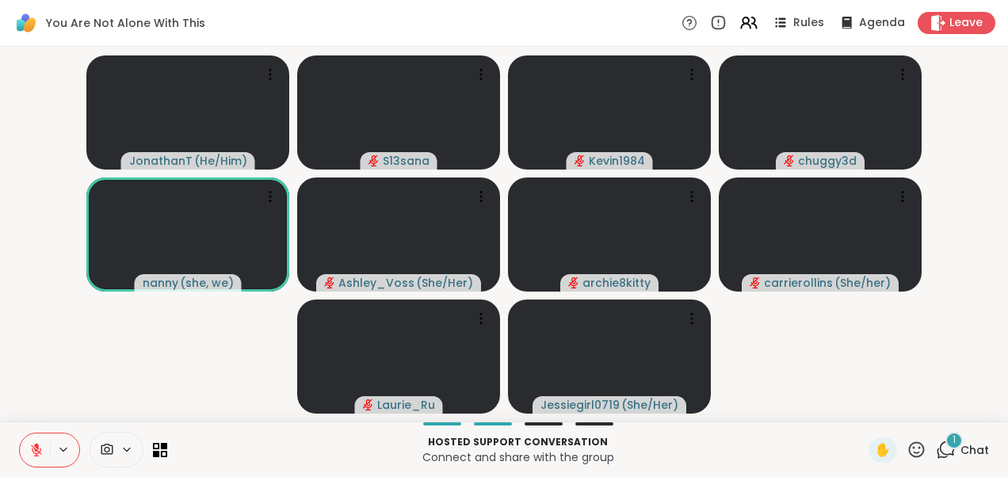
click at [940, 453] on icon at bounding box center [946, 450] width 20 height 20
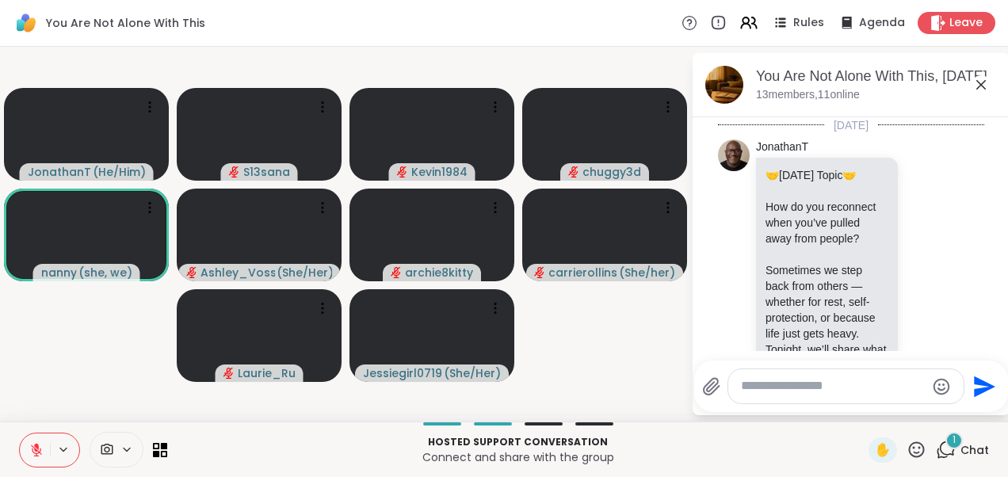
scroll to position [8061, 0]
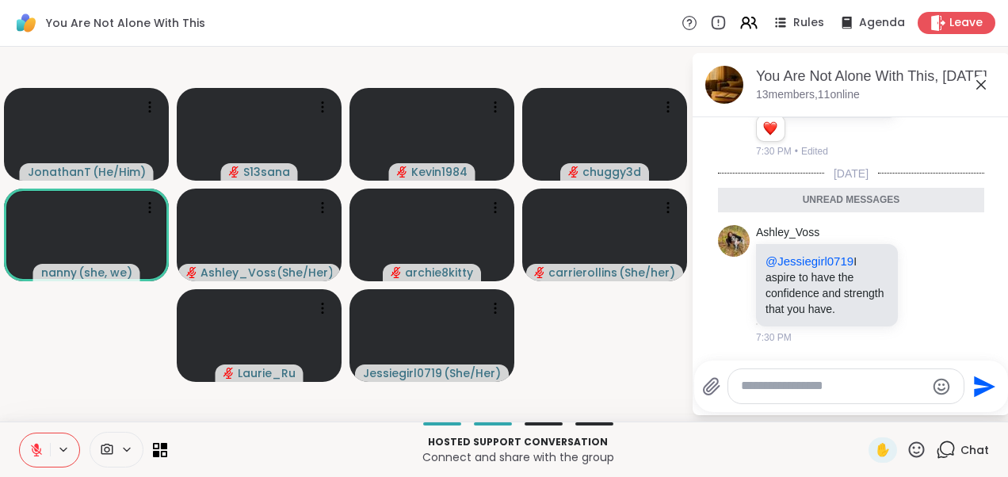
click at [975, 79] on icon at bounding box center [980, 84] width 19 height 19
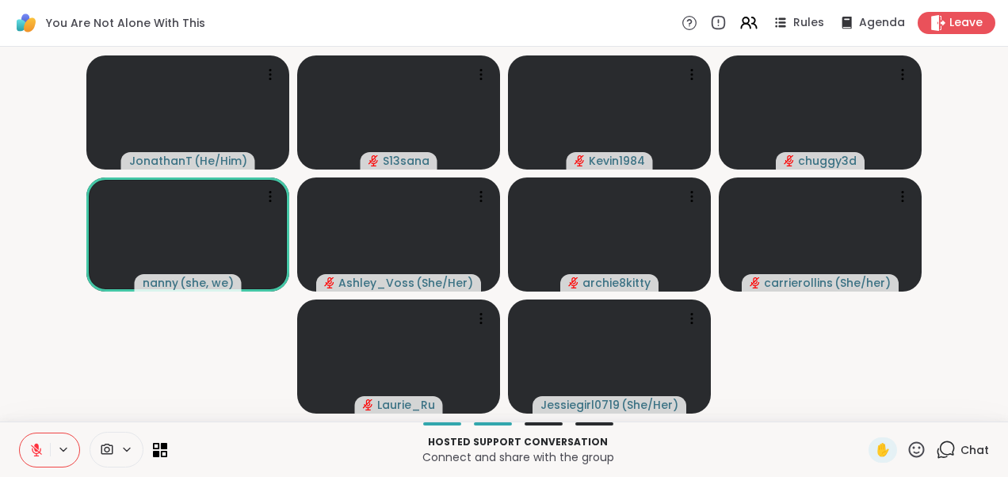
click at [868, 349] on video-player-container "JonathanT ( He/Him ) S13sana Kevin1984 chuggy3d nanny ( she, we ) [PERSON_NAME]…" at bounding box center [504, 234] width 989 height 362
click at [952, 436] on span "1" at bounding box center [953, 439] width 3 height 13
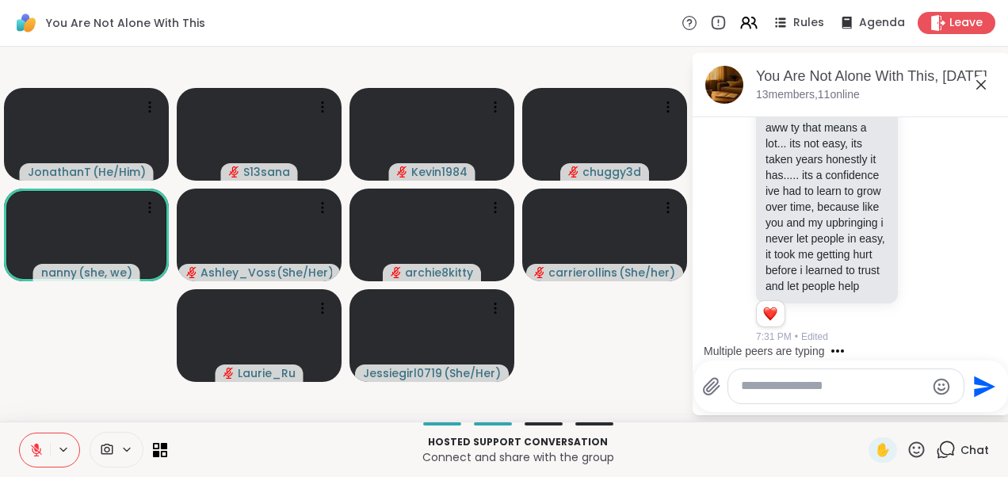
scroll to position [8219, 0]
click at [983, 81] on icon at bounding box center [981, 85] width 10 height 10
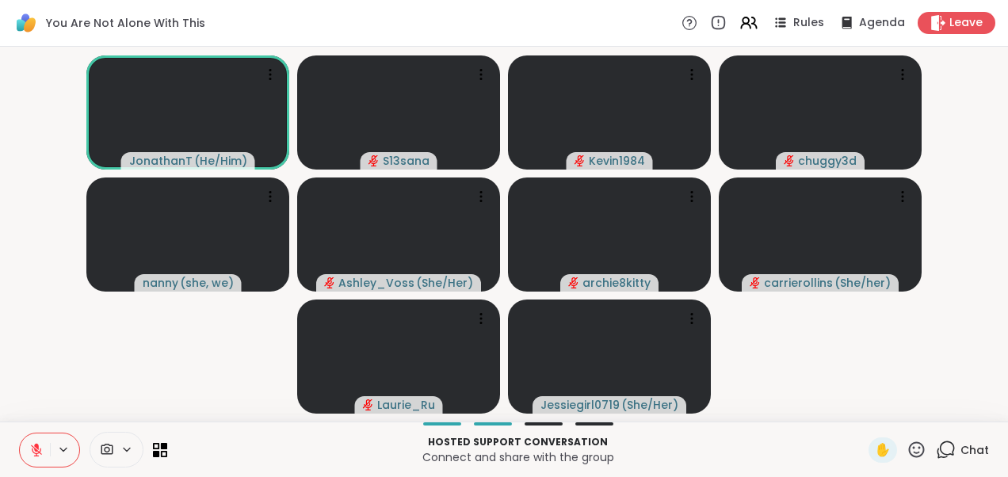
click at [851, 352] on video-player-container "JonathanT ( He/Him ) S13sana Kevin1984 chuggy3d nanny ( she, we ) [PERSON_NAME]…" at bounding box center [504, 234] width 989 height 362
click at [936, 452] on icon at bounding box center [946, 450] width 20 height 20
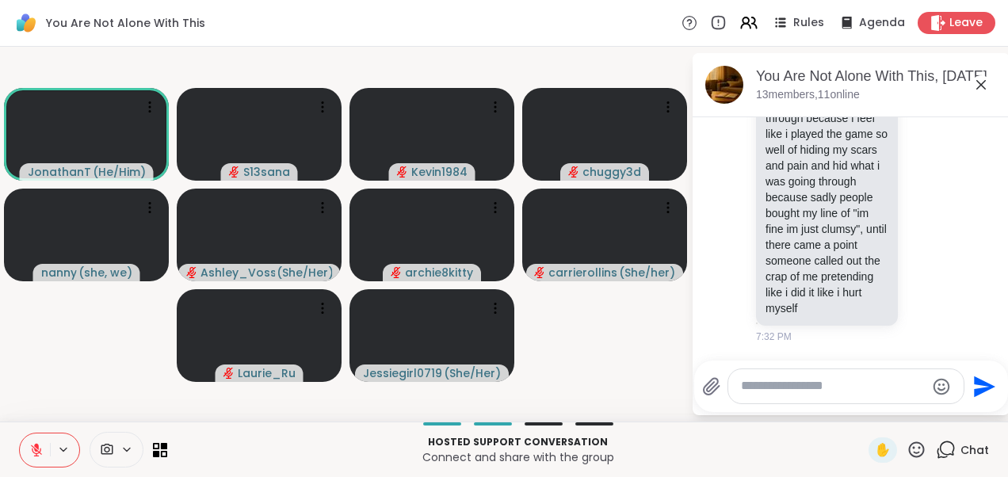
scroll to position [9085, 0]
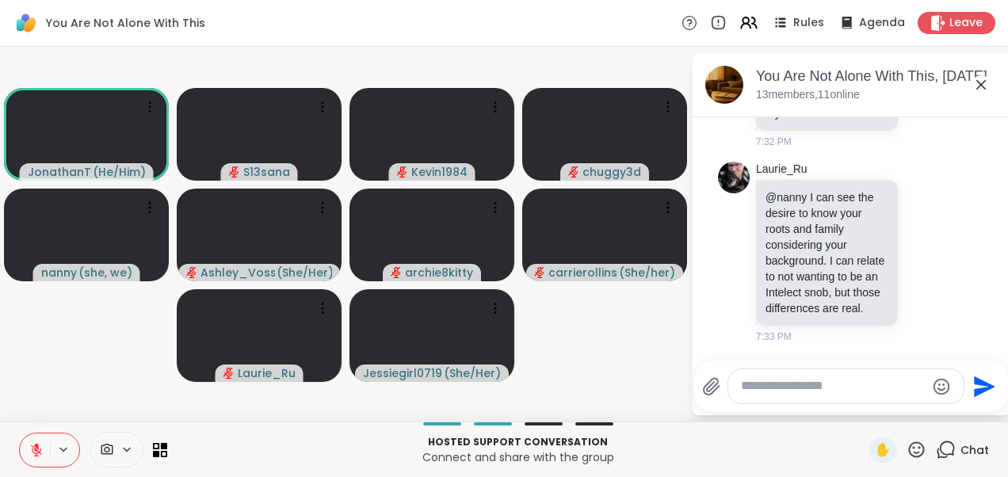
click at [979, 85] on icon at bounding box center [980, 84] width 19 height 19
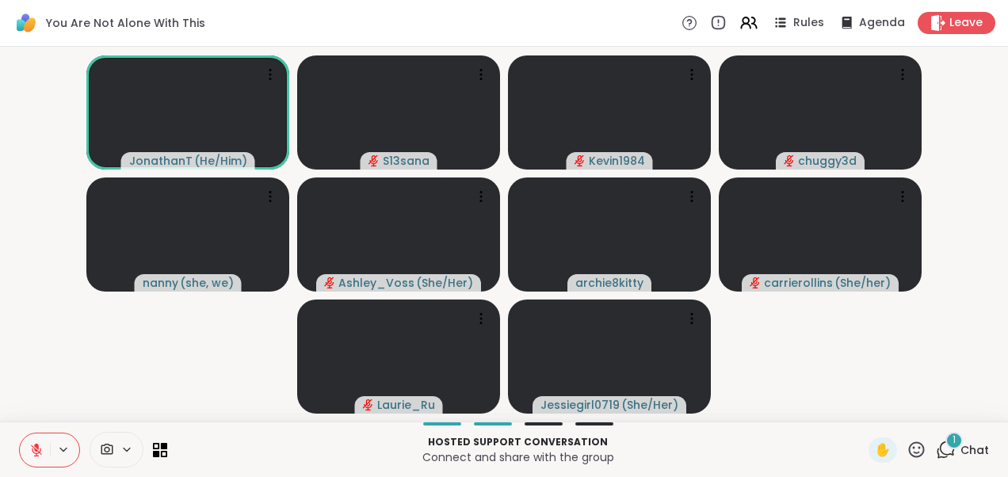
click at [945, 440] on div "1" at bounding box center [953, 440] width 17 height 17
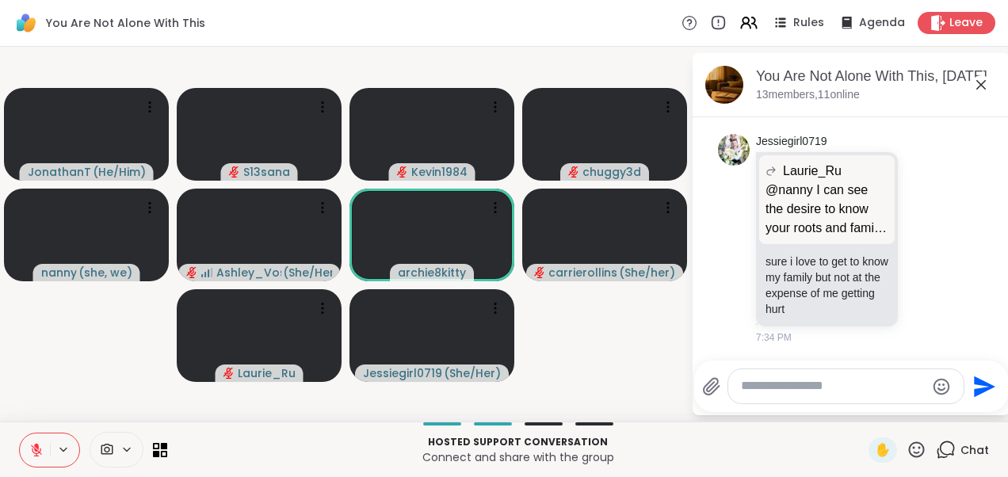
scroll to position [9949, 0]
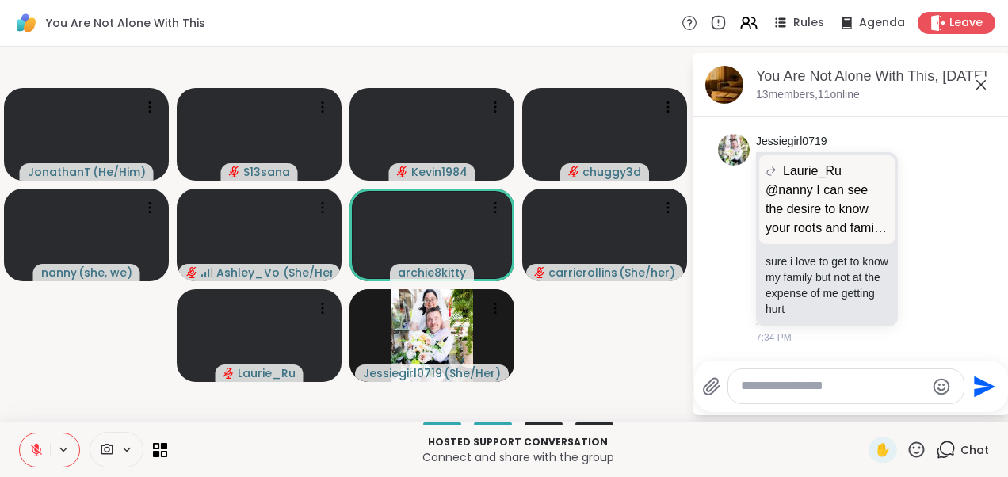
click at [982, 86] on icon at bounding box center [981, 85] width 10 height 10
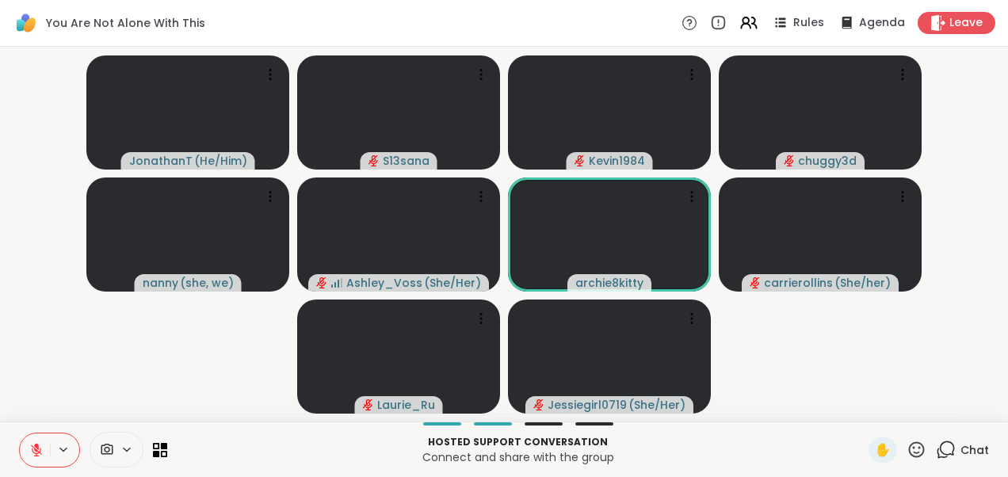
click at [792, 364] on video-player-container "JonathanT ( He/Him ) S13sana Kevin1984 chuggy3d nanny ( she, we ) [PERSON_NAME]…" at bounding box center [504, 234] width 989 height 362
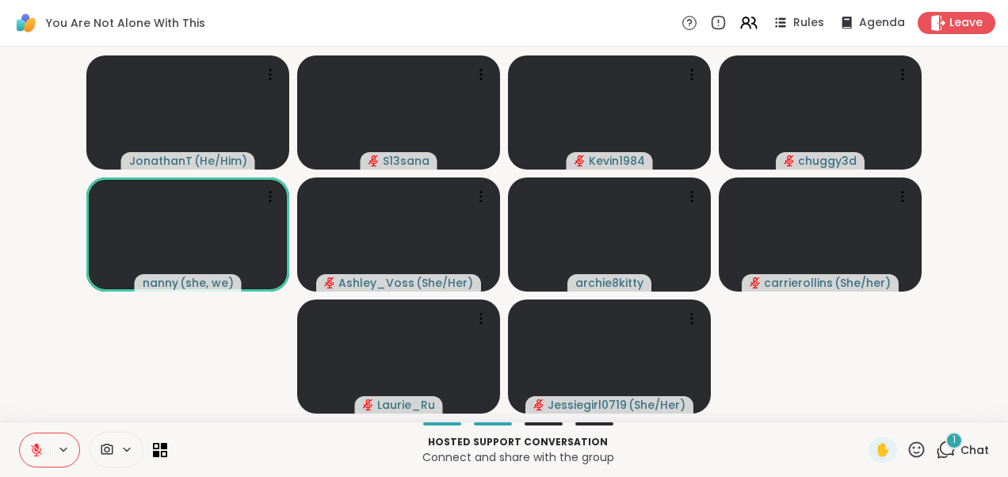
click at [936, 448] on icon at bounding box center [946, 450] width 20 height 20
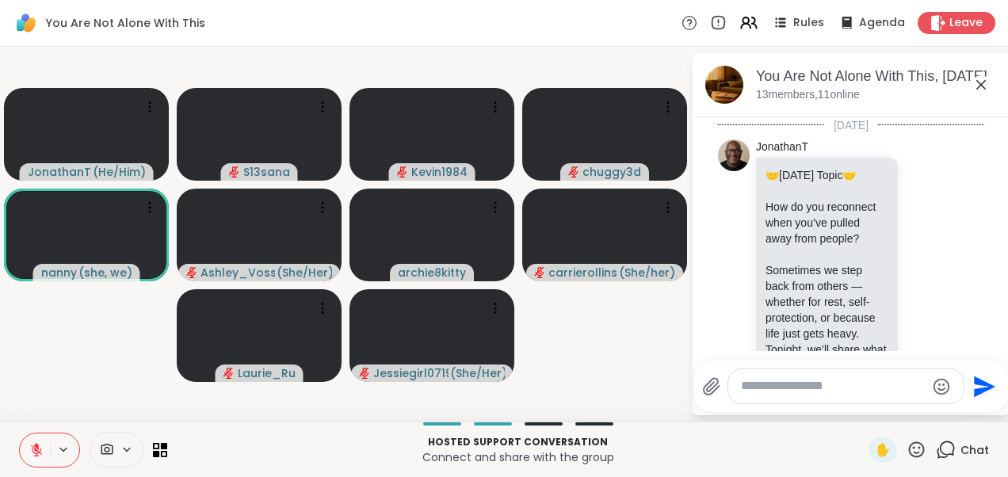
scroll to position [10218, 0]
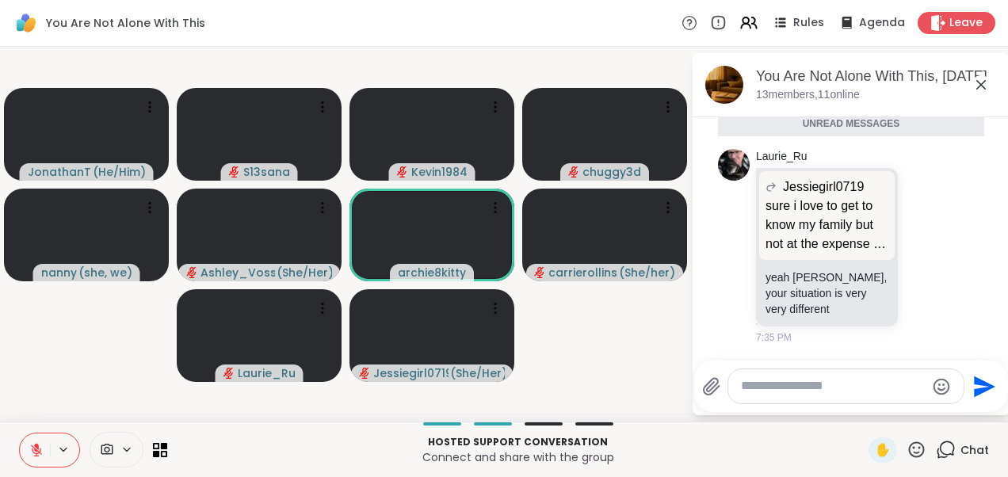
click at [982, 88] on icon at bounding box center [980, 84] width 19 height 19
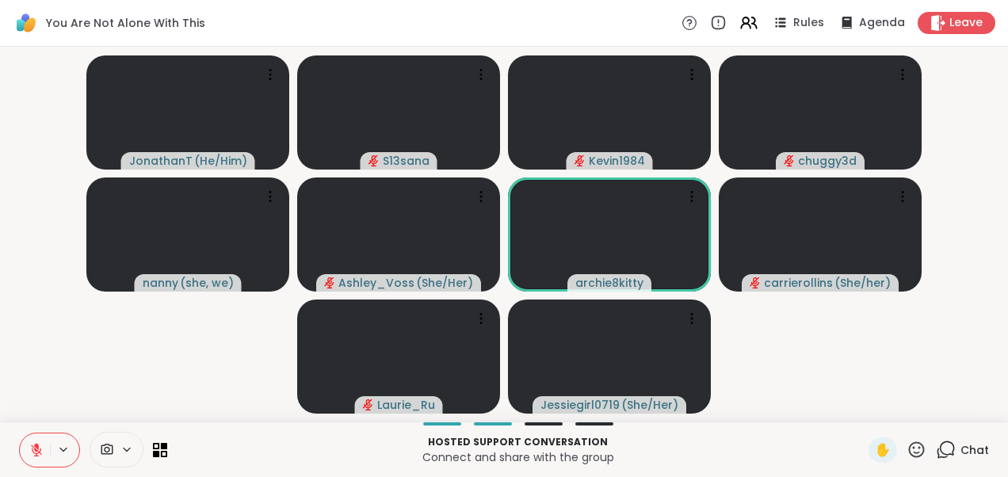
click at [864, 383] on video-player-container "JonathanT ( He/Him ) S13sana Kevin1984 chuggy3d nanny ( she, we ) [PERSON_NAME]…" at bounding box center [504, 234] width 989 height 362
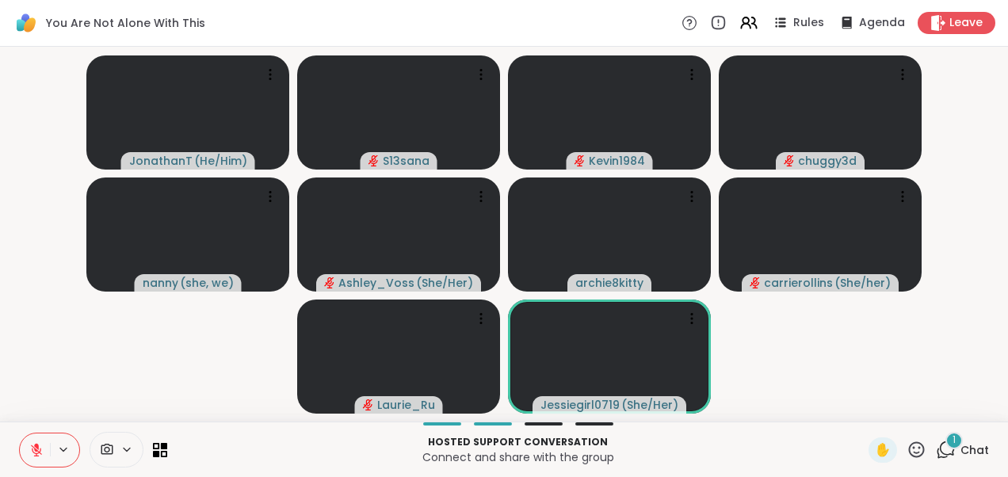
click at [940, 445] on icon at bounding box center [947, 448] width 15 height 14
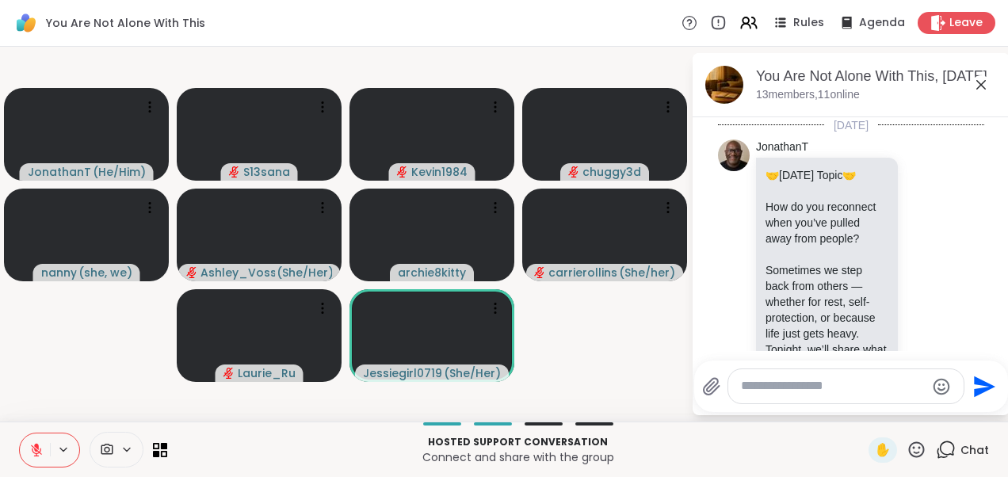
scroll to position [10466, 0]
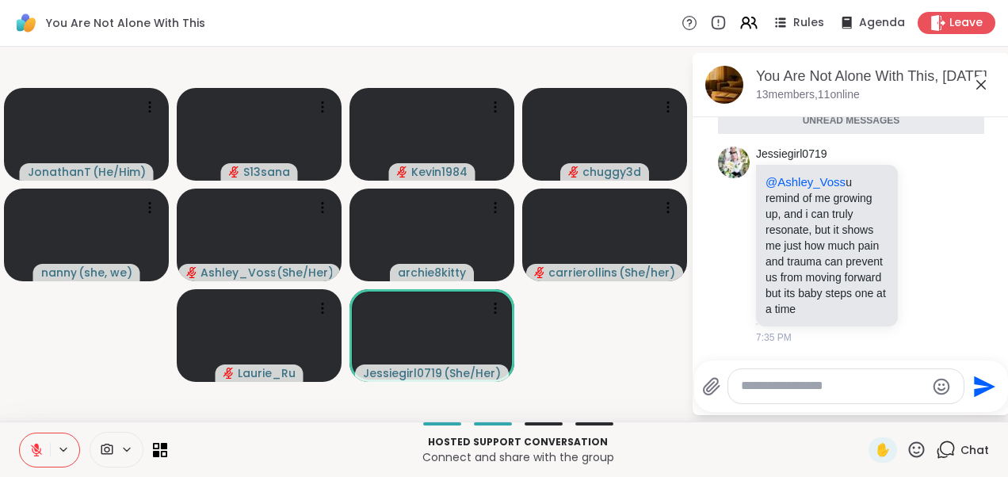
click at [986, 83] on icon at bounding box center [980, 84] width 19 height 19
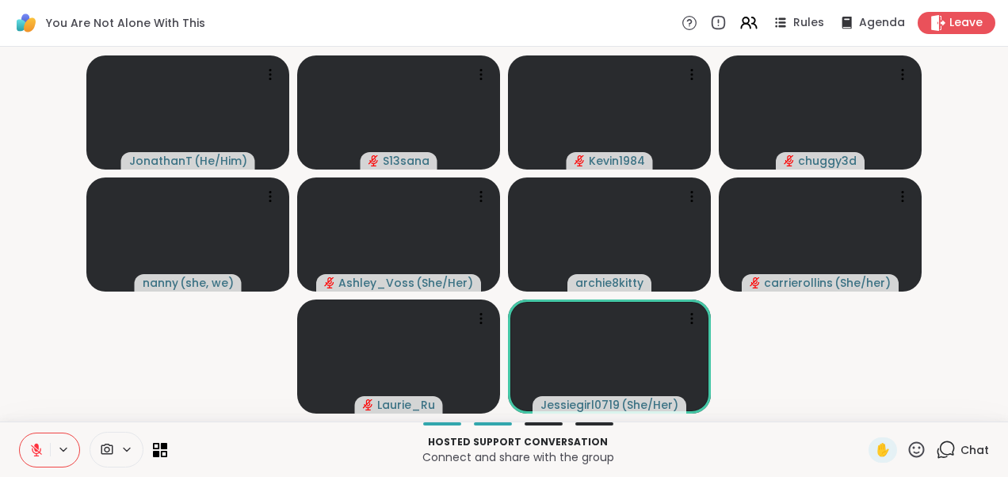
click at [894, 361] on video-player-container "JonathanT ( He/Him ) S13sana Kevin1984 chuggy3d nanny ( she, we ) [PERSON_NAME]…" at bounding box center [504, 234] width 989 height 362
click at [936, 447] on icon at bounding box center [946, 450] width 20 height 20
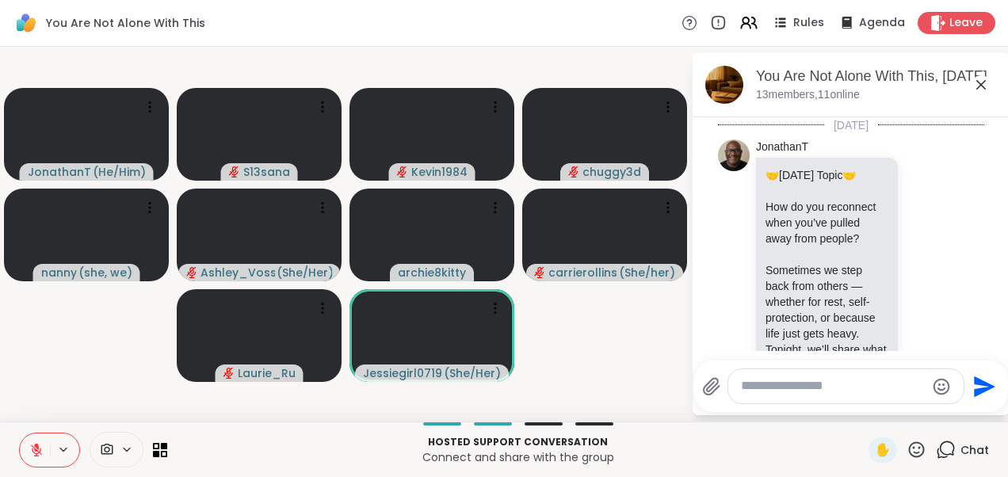
scroll to position [10664, 0]
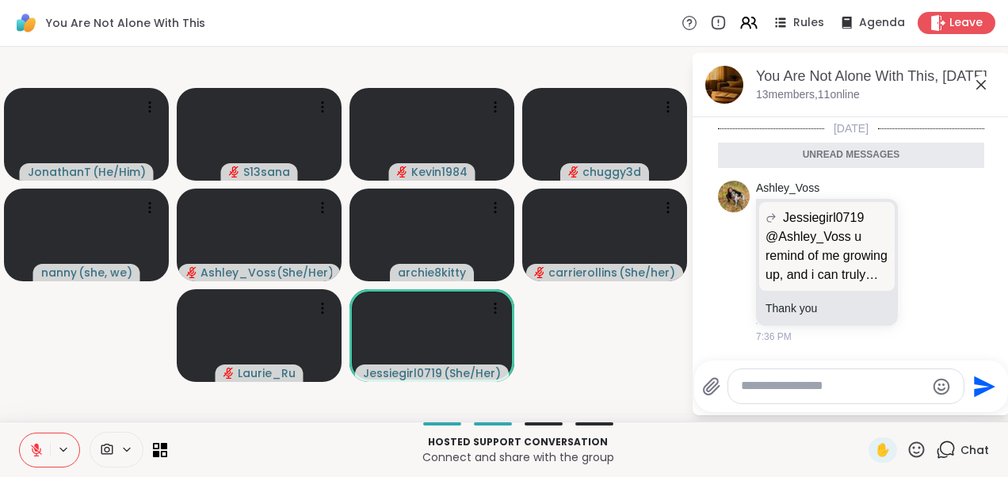
click at [982, 87] on icon at bounding box center [980, 84] width 19 height 19
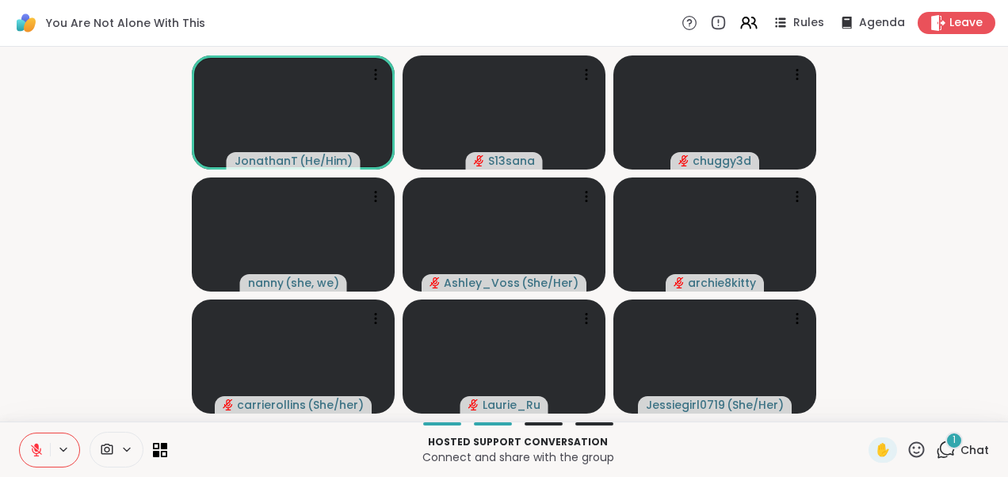
click at [952, 446] on span "1" at bounding box center [953, 439] width 3 height 13
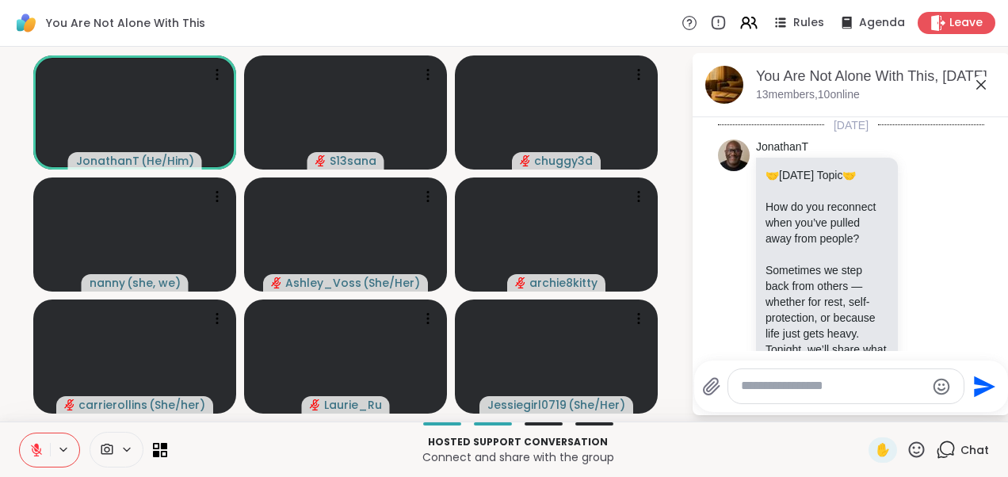
scroll to position [10891, 0]
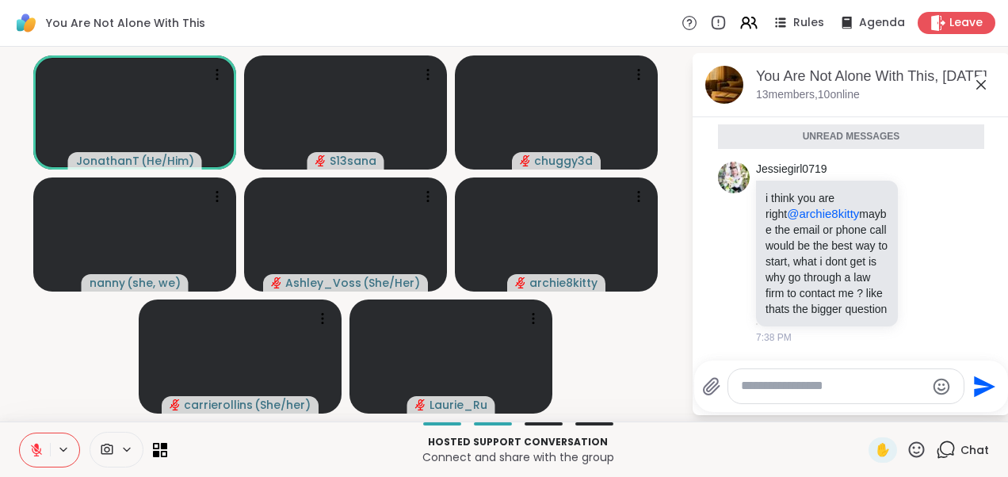
click at [978, 87] on icon at bounding box center [981, 85] width 10 height 10
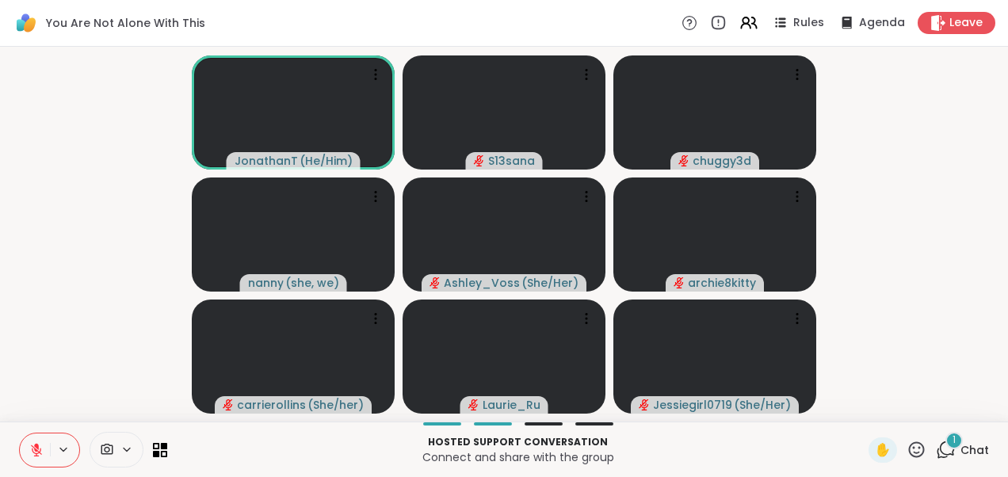
click at [936, 448] on icon at bounding box center [946, 450] width 20 height 20
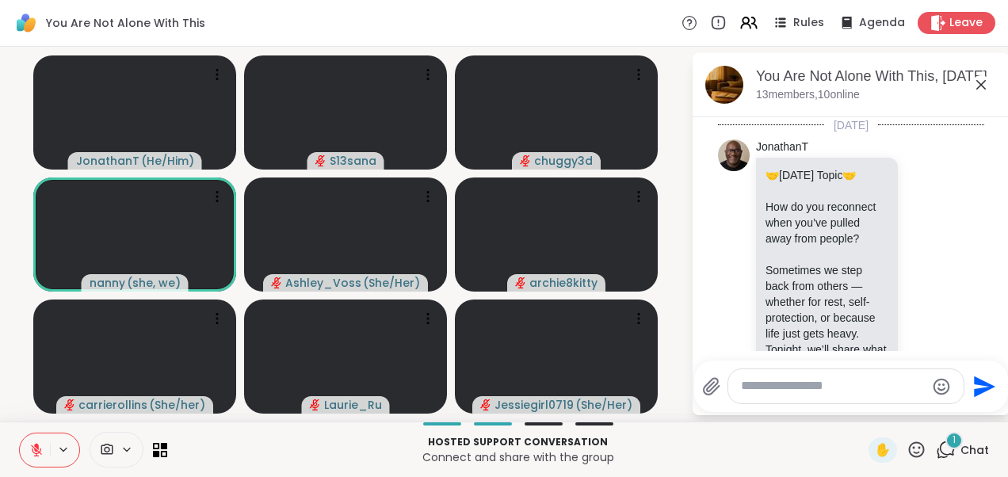
scroll to position [11083, 0]
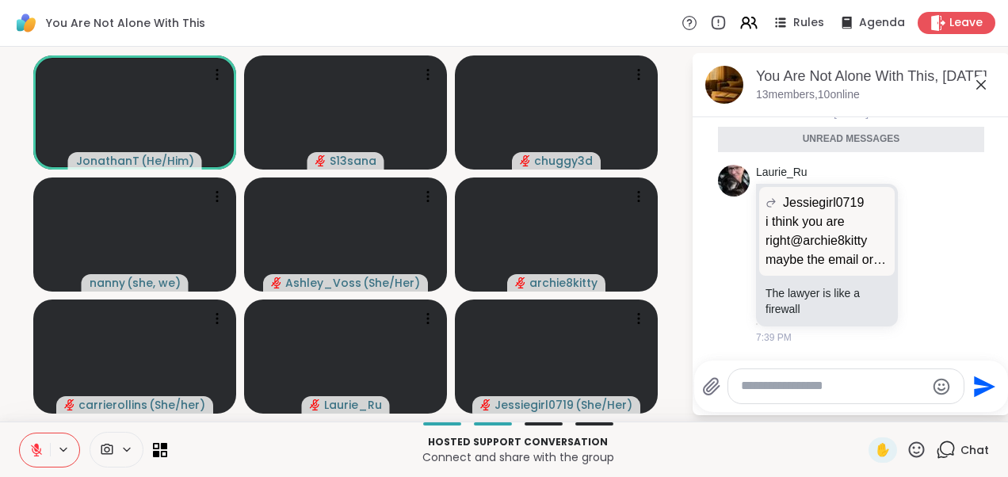
click at [981, 88] on icon at bounding box center [980, 84] width 19 height 19
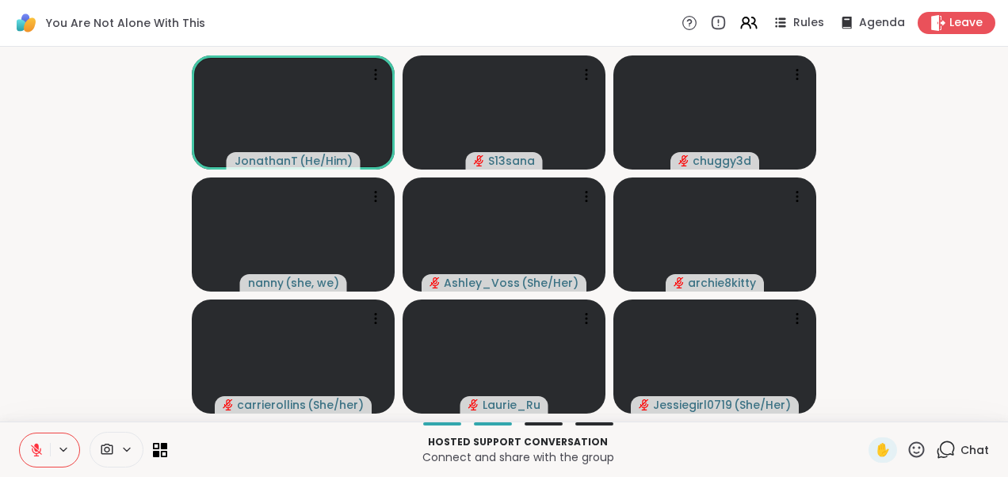
click at [169, 240] on video-player-container "JonathanT ( He/Him ) S13sana chuggy3d nanny ( she, we ) [PERSON_NAME] ( She/Her…" at bounding box center [504, 234] width 989 height 362
click at [937, 448] on icon at bounding box center [946, 450] width 20 height 20
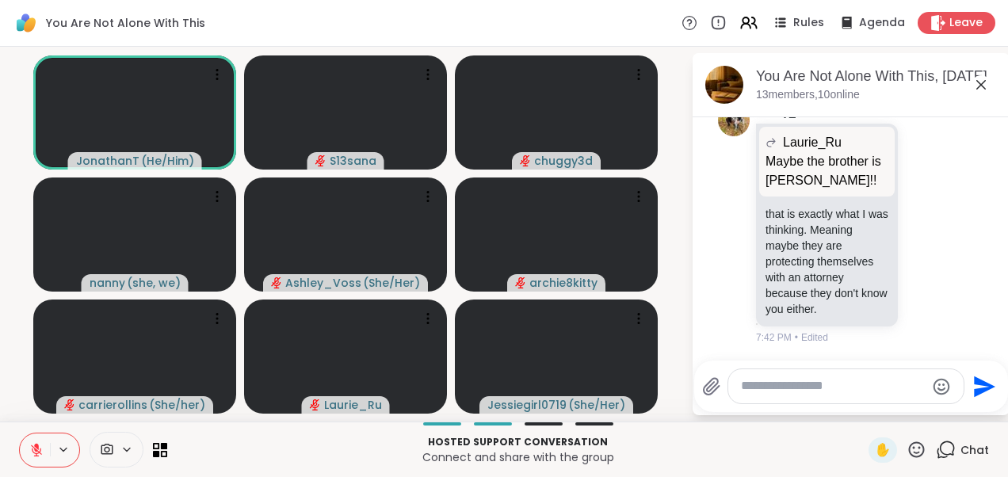
scroll to position [11365, 0]
click at [976, 86] on icon at bounding box center [980, 84] width 19 height 19
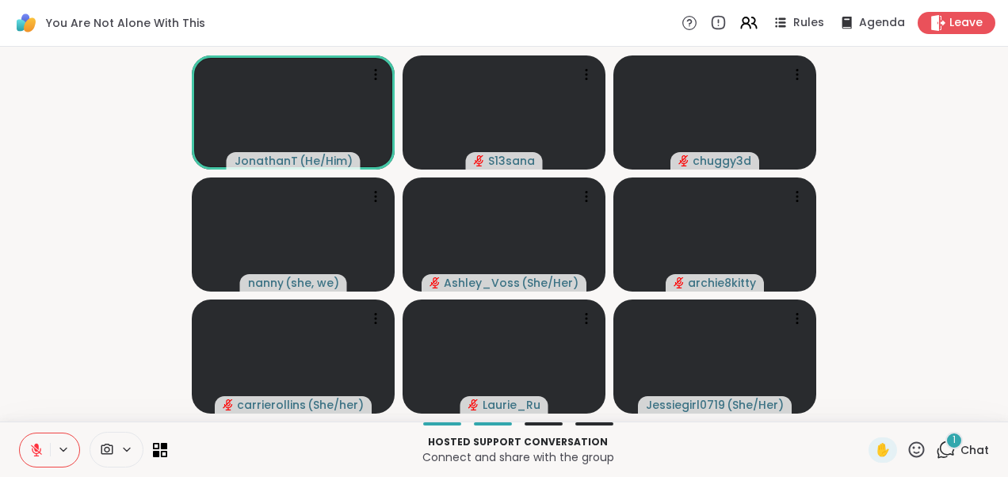
click at [945, 440] on div "1" at bounding box center [953, 440] width 17 height 17
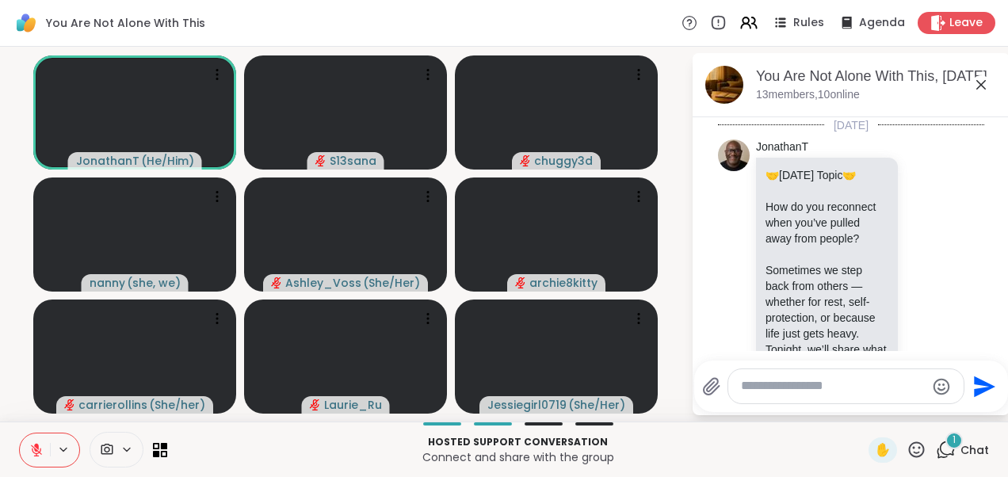
scroll to position [11580, 0]
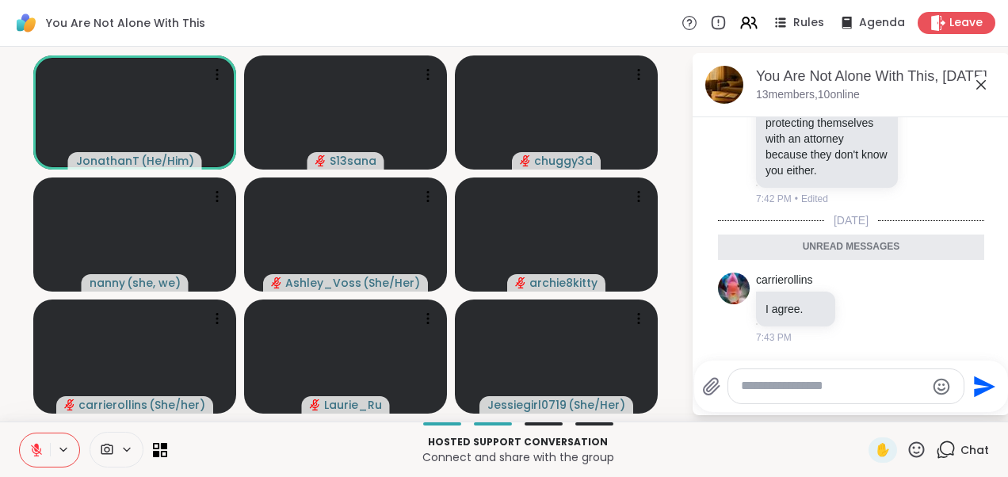
click at [982, 86] on icon at bounding box center [981, 85] width 10 height 10
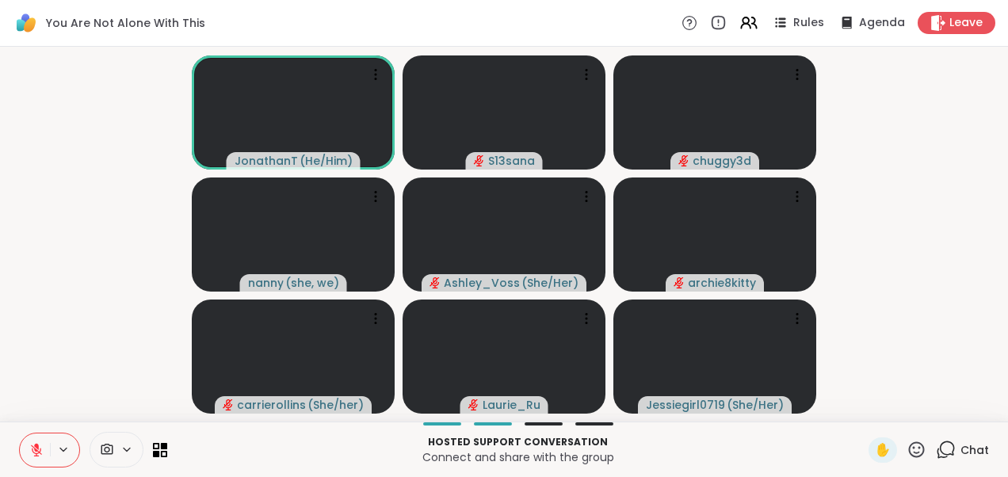
click at [154, 211] on video-player-container "JonathanT ( He/Him ) S13sana chuggy3d nanny ( she, we ) [PERSON_NAME] ( She/Her…" at bounding box center [504, 234] width 989 height 362
click at [937, 452] on icon at bounding box center [946, 450] width 20 height 20
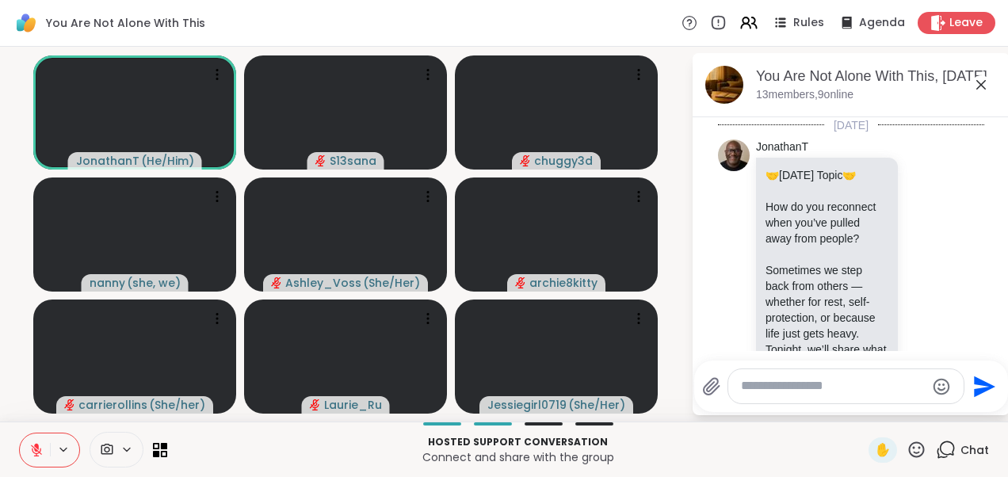
scroll to position [11711, 0]
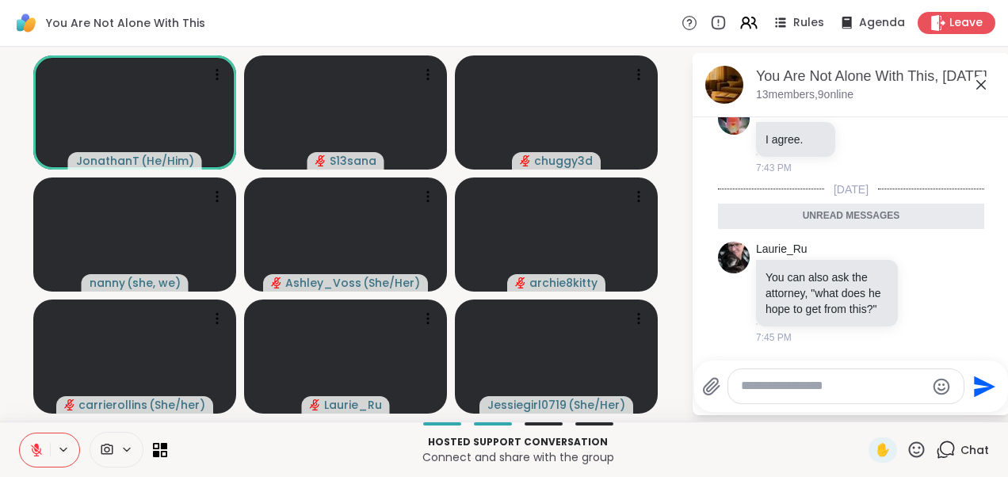
click at [986, 85] on icon at bounding box center [980, 84] width 19 height 19
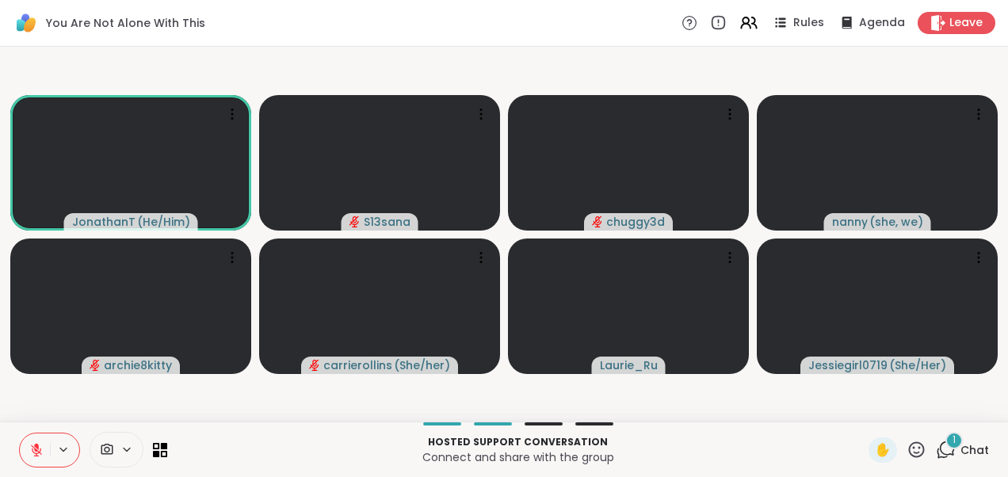
click at [940, 451] on icon at bounding box center [946, 450] width 20 height 20
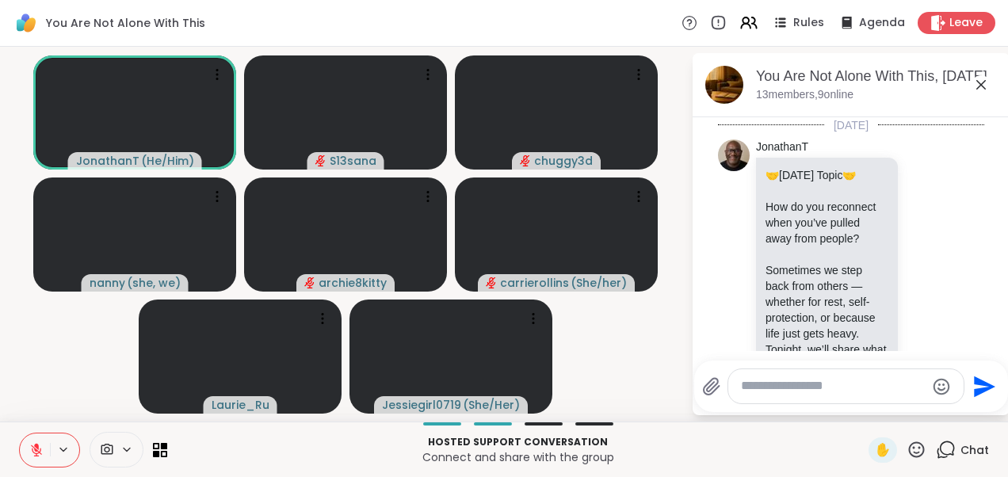
scroll to position [11866, 0]
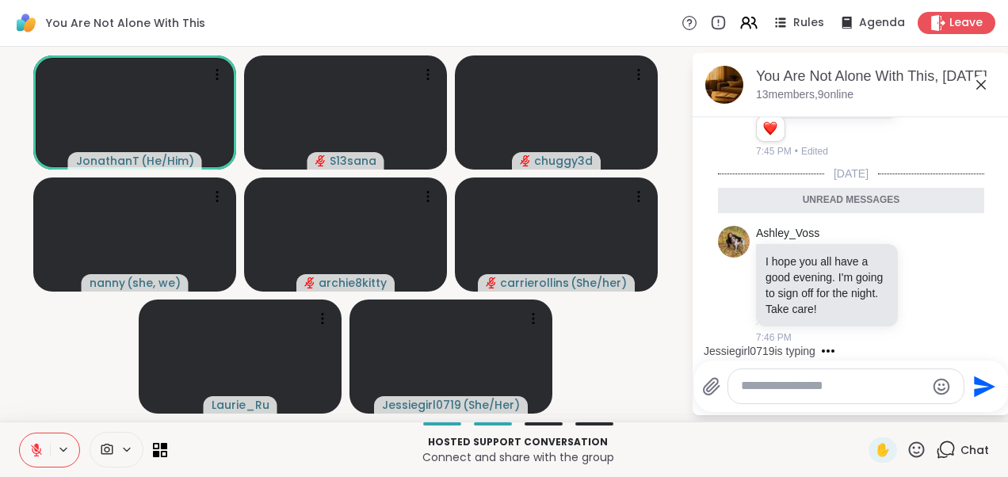
click at [982, 85] on icon at bounding box center [980, 84] width 19 height 19
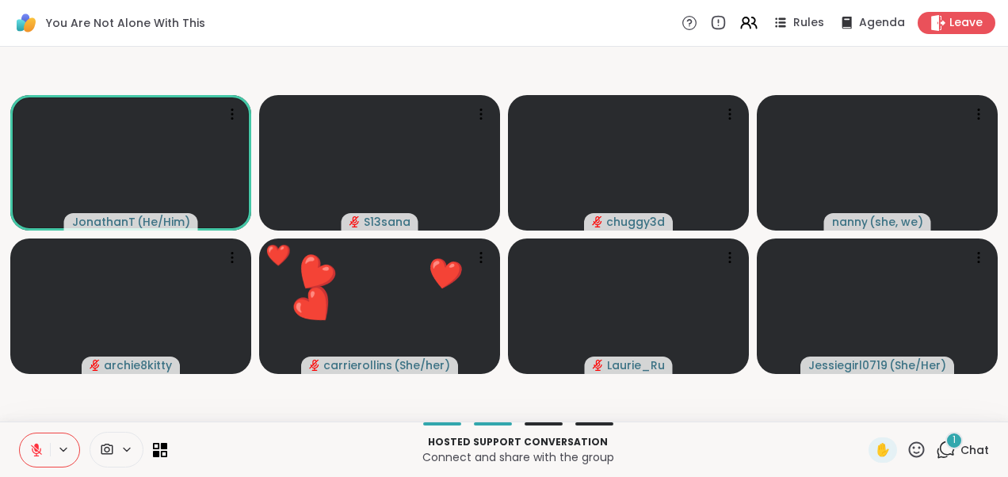
click at [945, 442] on div "1" at bounding box center [953, 440] width 17 height 17
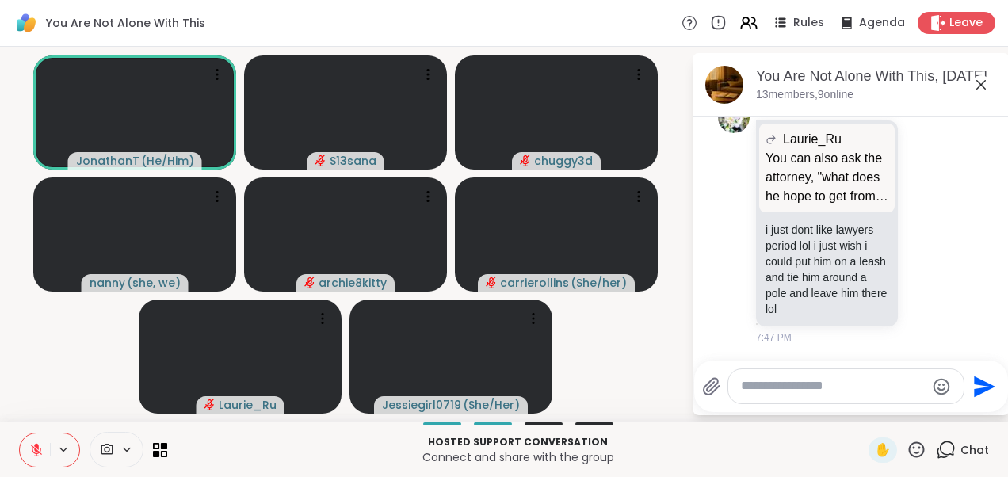
scroll to position [12073, 0]
click at [981, 78] on icon at bounding box center [980, 84] width 19 height 19
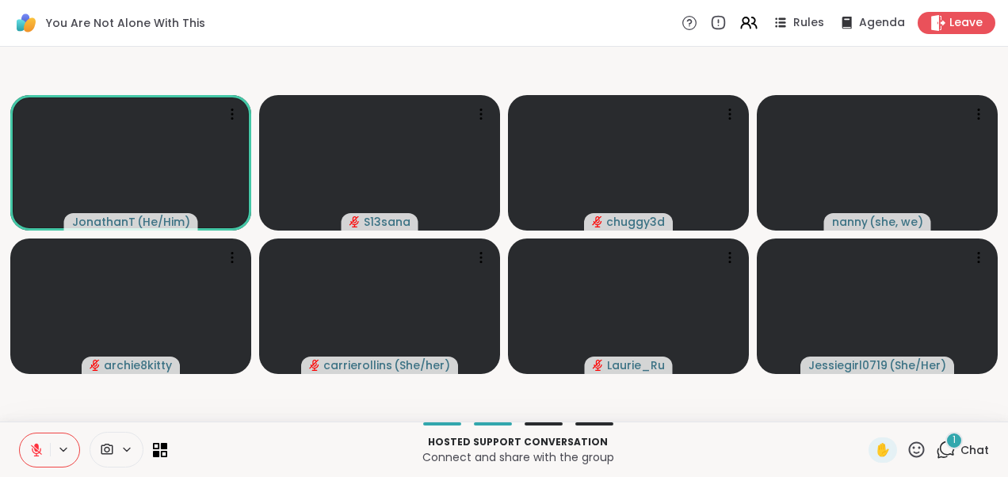
click at [661, 63] on video-player-container "JonathanT ( He/Him ) S13sana chuggy3d nanny ( she, we ) archie8kitty carrieroll…" at bounding box center [504, 234] width 989 height 362
click at [937, 452] on icon at bounding box center [946, 450] width 20 height 20
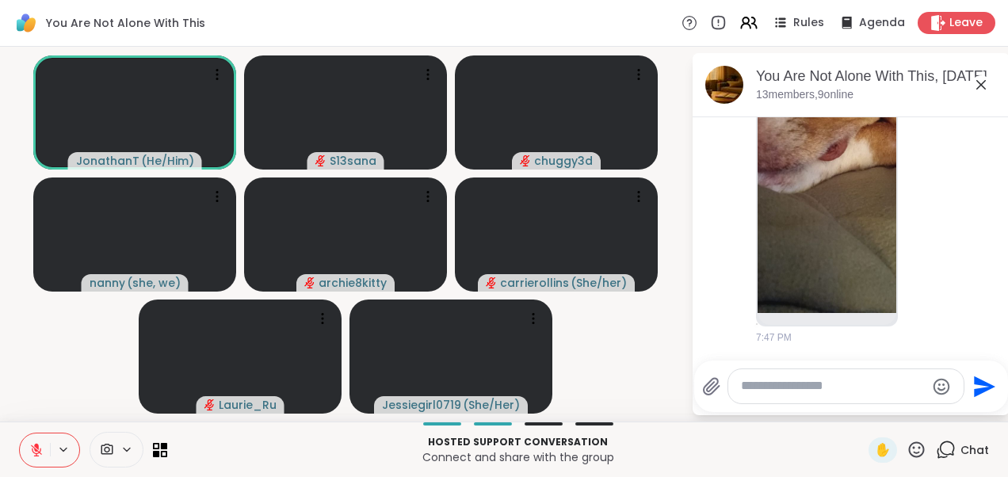
scroll to position [12324, 0]
click at [979, 78] on icon at bounding box center [980, 84] width 19 height 19
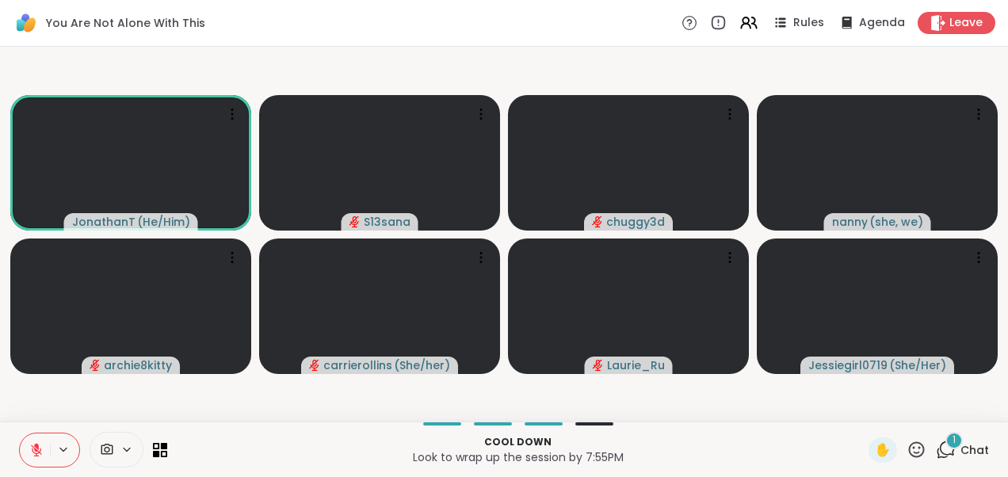
click at [952, 444] on span "1" at bounding box center [953, 439] width 3 height 13
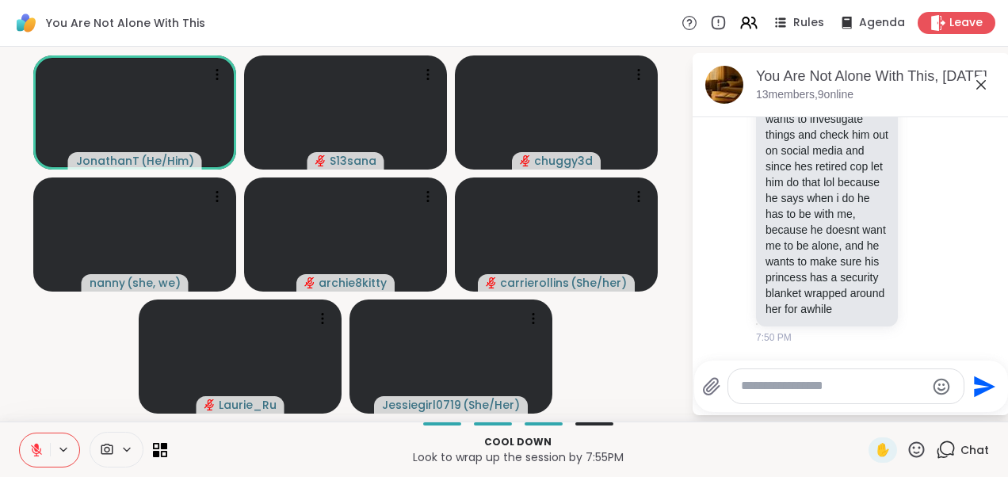
scroll to position [12976, 0]
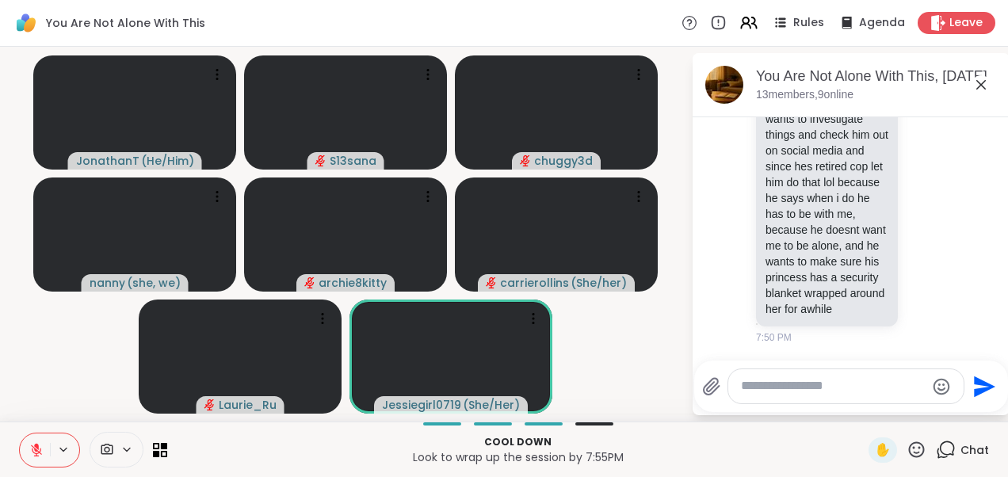
click at [986, 84] on icon at bounding box center [980, 84] width 19 height 19
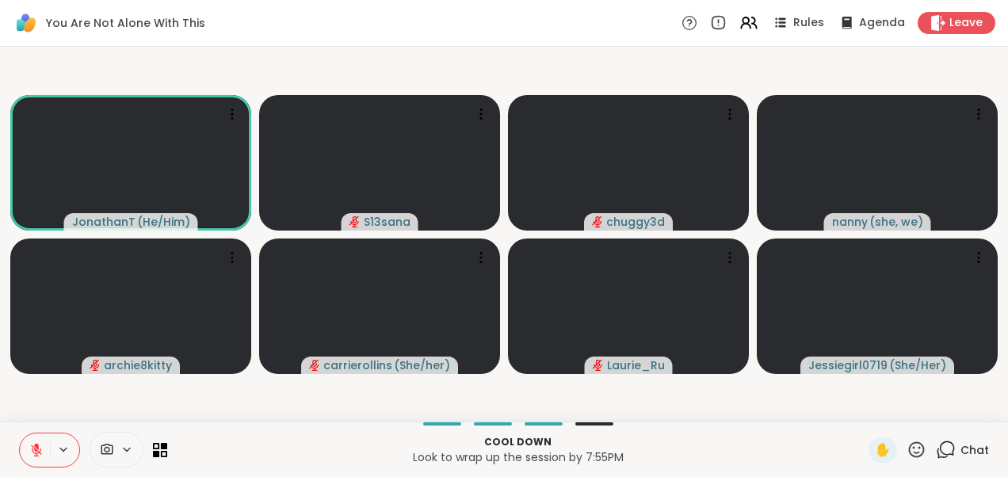
click at [437, 65] on video-player-container "JonathanT ( He/Him ) S13sana chuggy3d nanny ( she, we ) archie8kitty carrieroll…" at bounding box center [504, 234] width 989 height 362
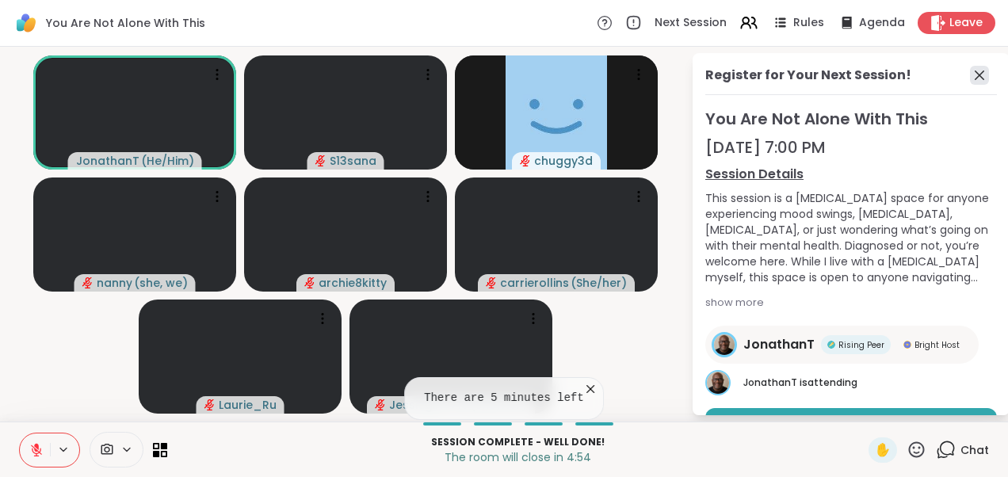
click at [970, 78] on icon at bounding box center [979, 75] width 19 height 19
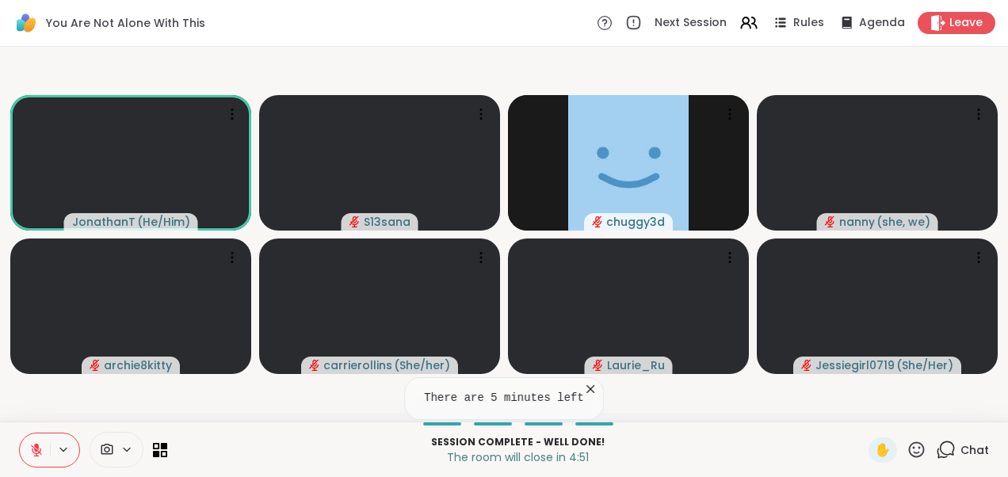
click at [395, 70] on video-player-container "JonathanT ( He/Him ) S13sana chuggy3d nanny ( she, we ) archie8kitty carrieroll…" at bounding box center [504, 234] width 989 height 362
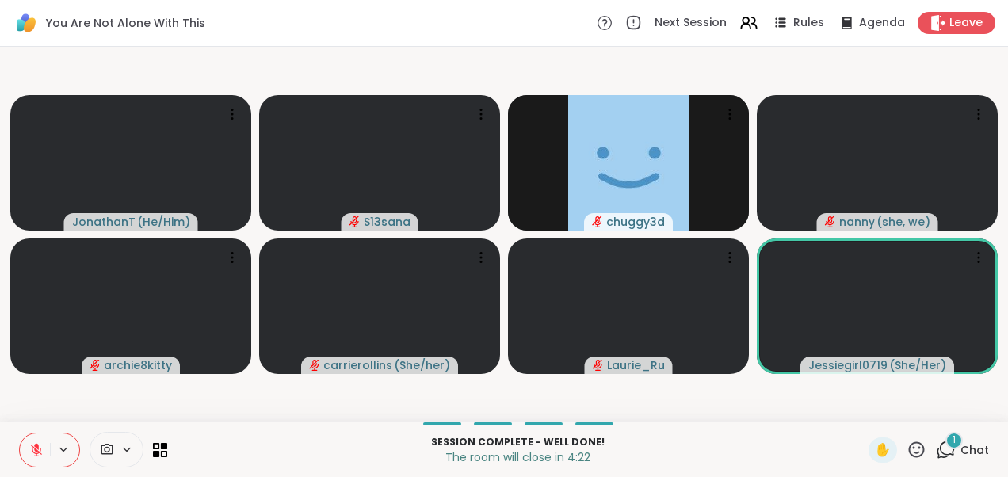
click at [945, 441] on div "1" at bounding box center [953, 440] width 17 height 17
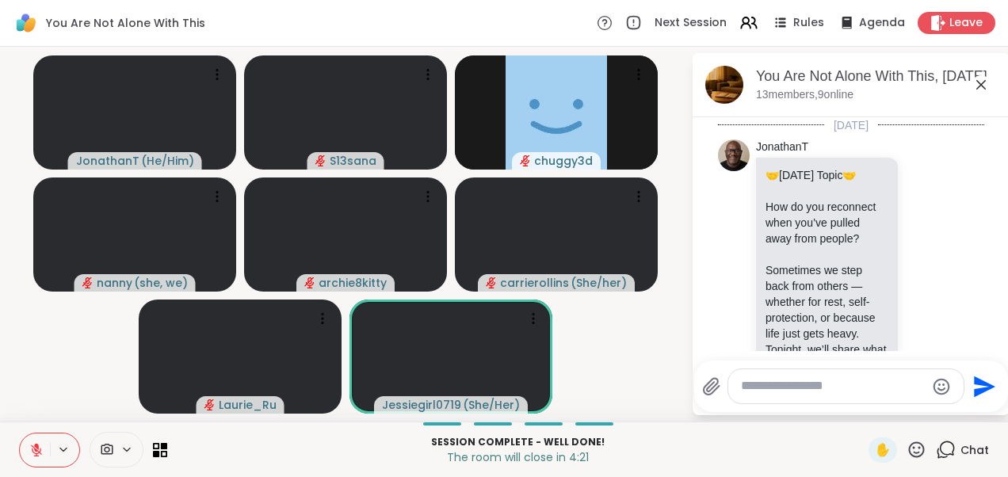
scroll to position [13076, 0]
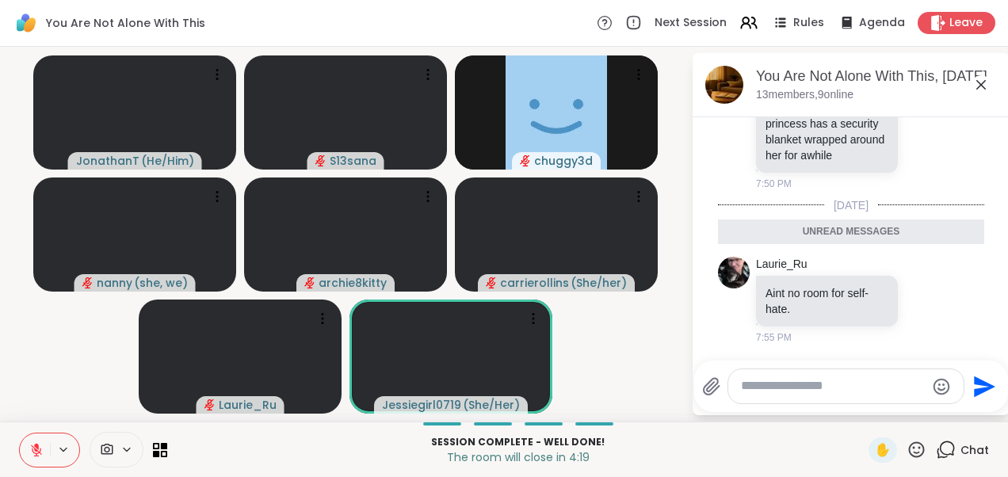
click at [981, 86] on icon at bounding box center [981, 85] width 10 height 10
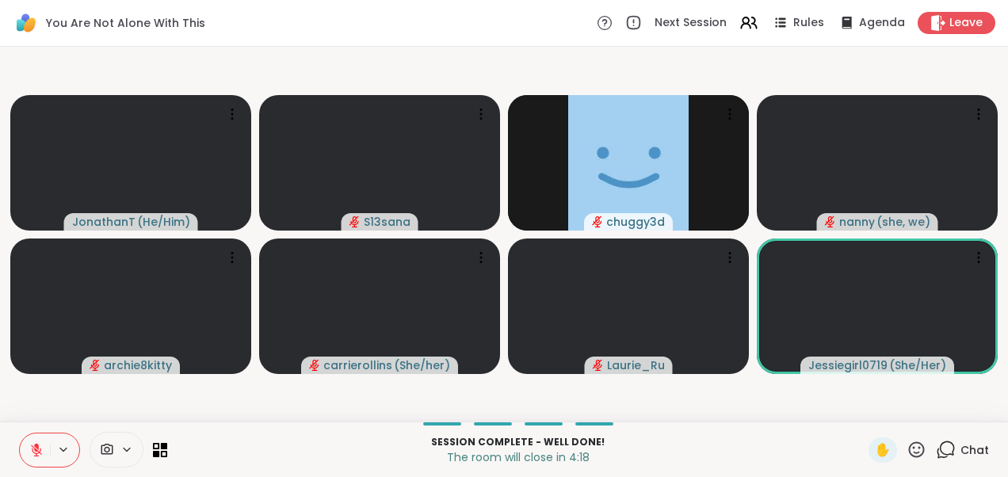
click at [770, 400] on video-player-container "JonathanT ( He/Him ) S13sana chuggy3d nanny ( she, we ) archie8kitty carrieroll…" at bounding box center [504, 234] width 989 height 362
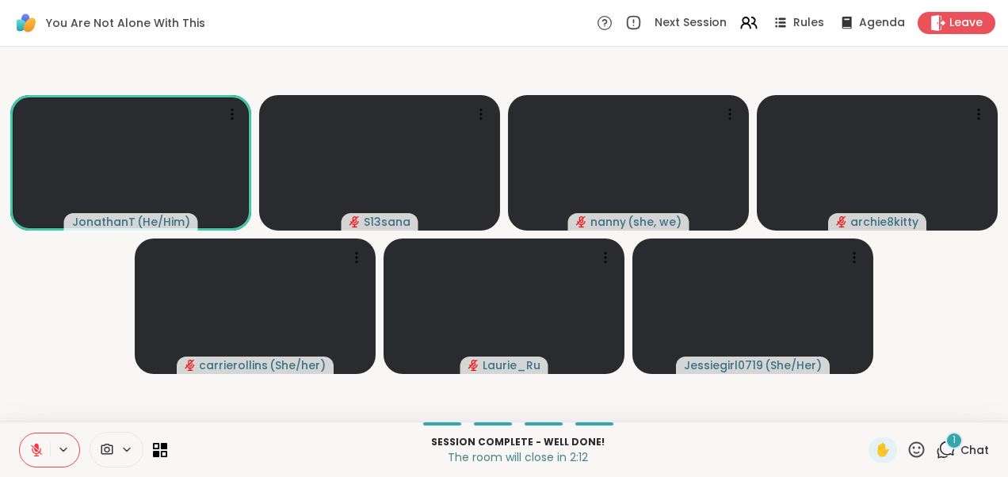
click at [960, 448] on span "Chat" at bounding box center [974, 450] width 29 height 16
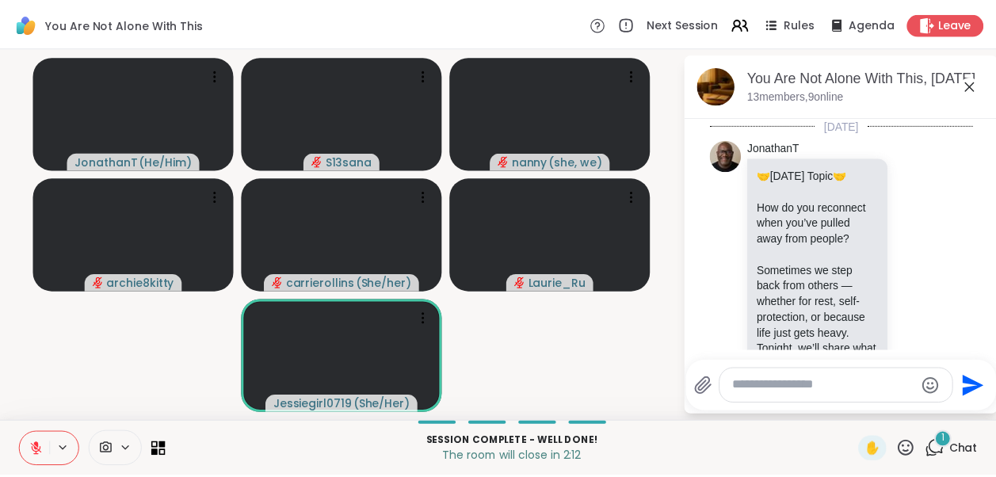
scroll to position [13262, 0]
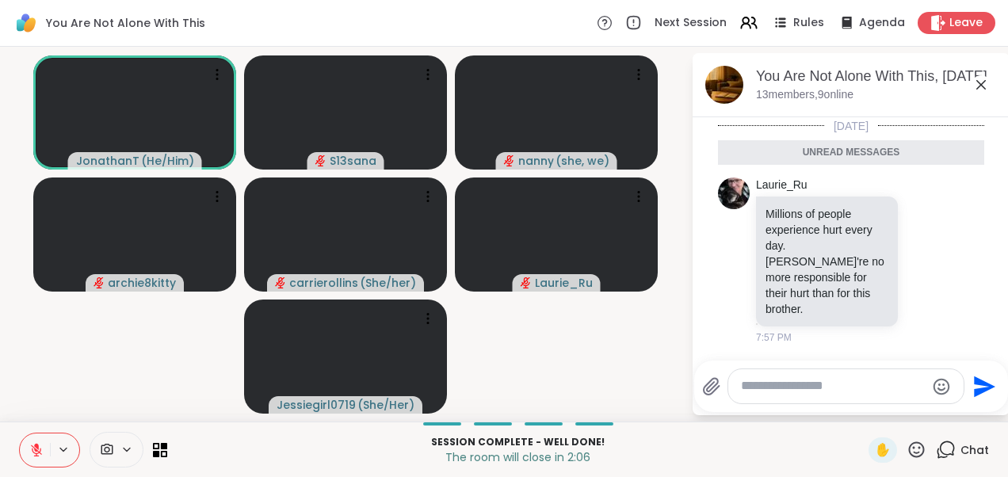
click at [982, 79] on icon at bounding box center [980, 84] width 19 height 19
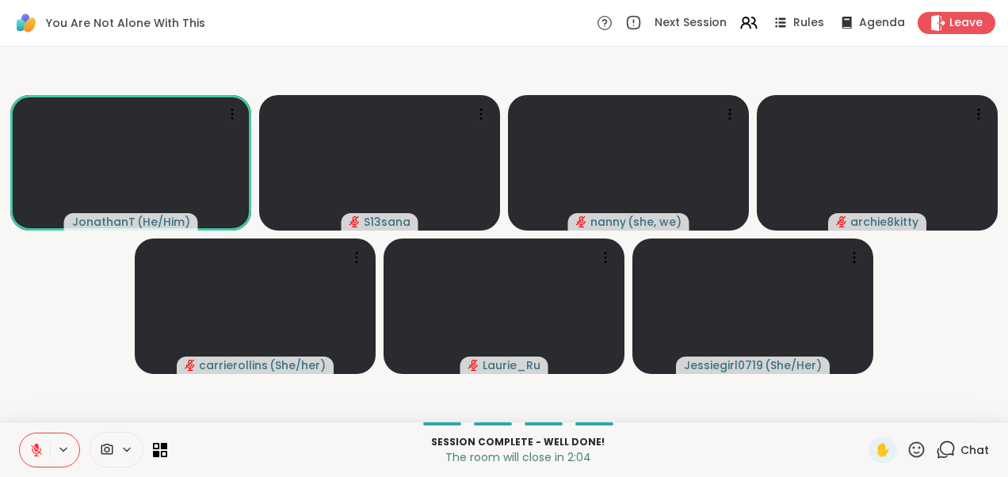
click at [55, 309] on video-player-container "JonathanT ( He/Him ) S13sana nanny ( she, we ) archie8kitty carrierollins ( She…" at bounding box center [504, 234] width 989 height 362
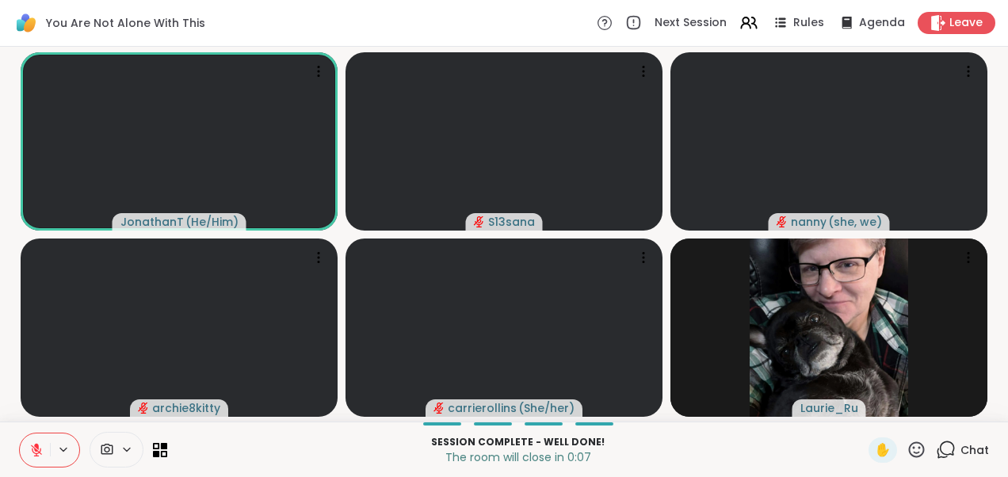
click at [29, 446] on icon at bounding box center [36, 450] width 14 height 14
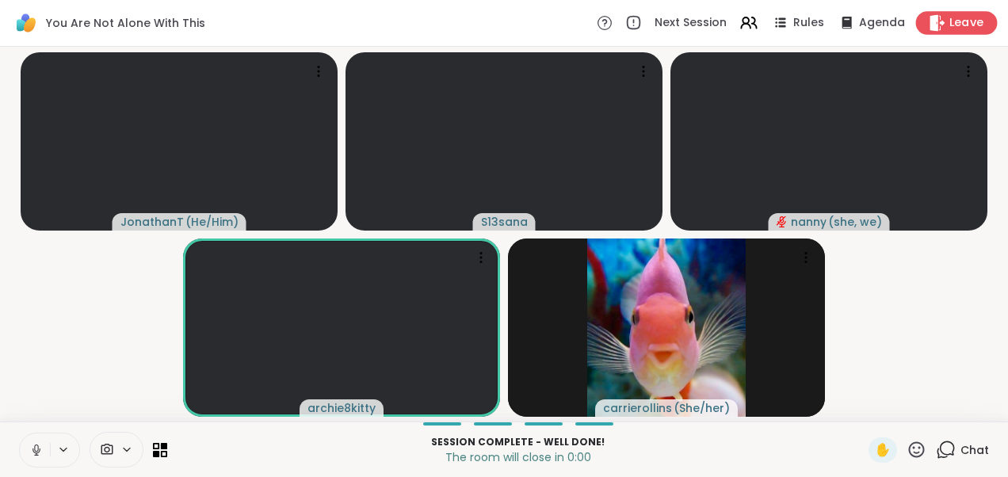
click at [933, 24] on icon at bounding box center [937, 22] width 17 height 17
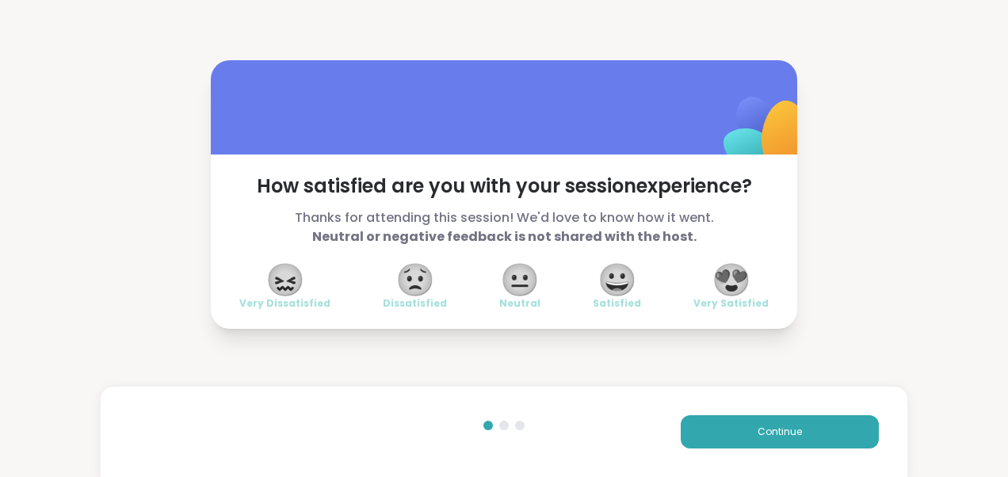
click at [727, 284] on span "😍" at bounding box center [731, 279] width 40 height 29
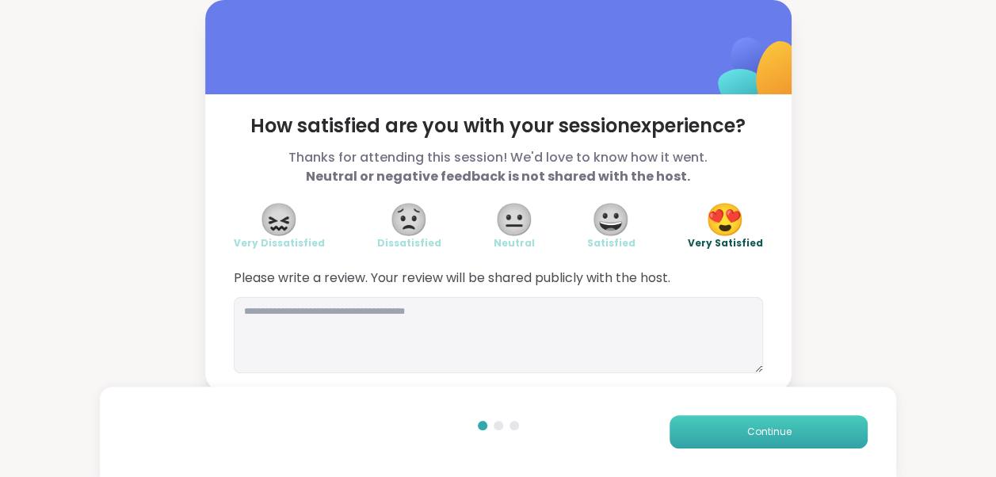
click at [731, 420] on button "Continue" at bounding box center [769, 431] width 198 height 33
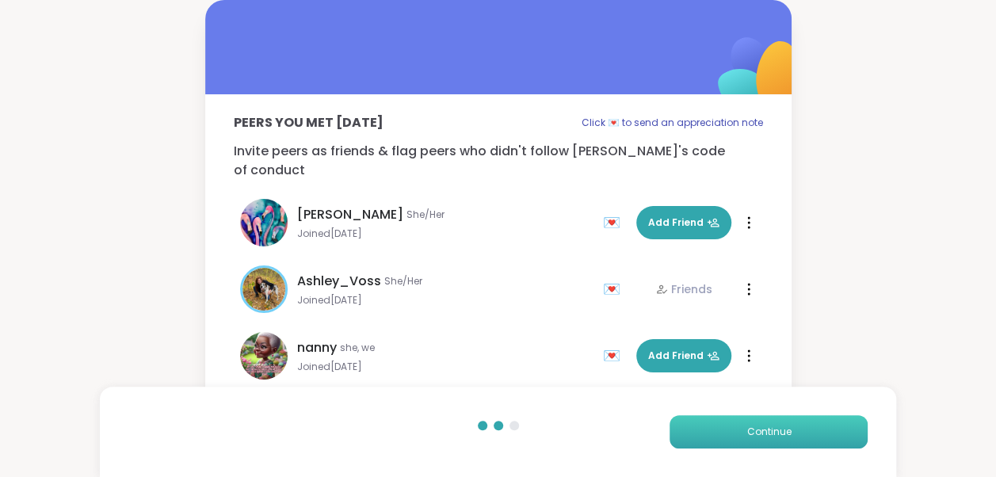
click at [731, 420] on button "Continue" at bounding box center [769, 431] width 198 height 33
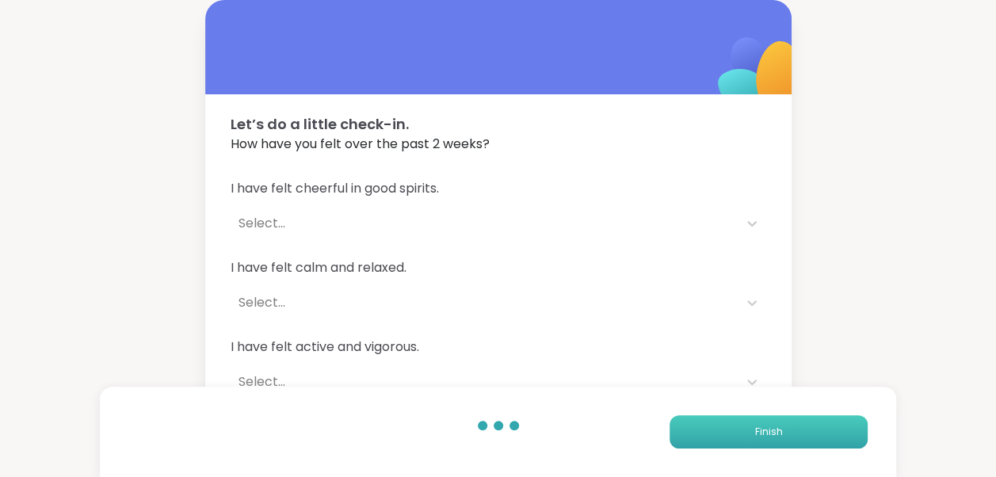
click at [731, 420] on button "Finish" at bounding box center [769, 431] width 198 height 33
